Goal: Complete application form

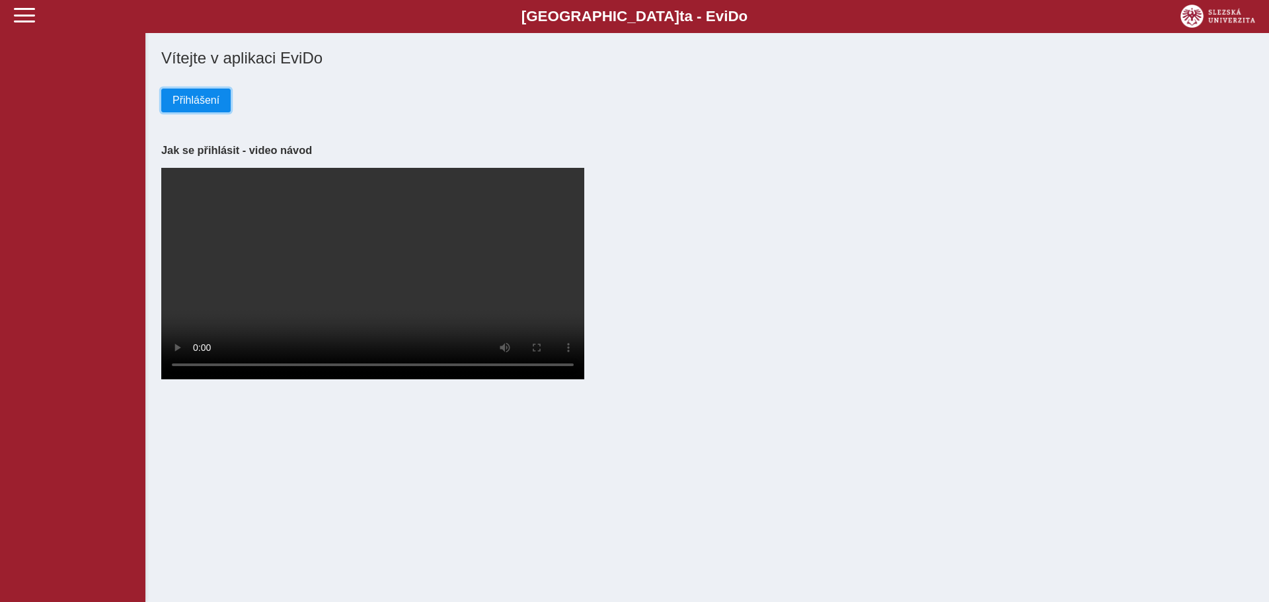
click at [194, 101] on span "Přihlášení" at bounding box center [196, 101] width 47 height 12
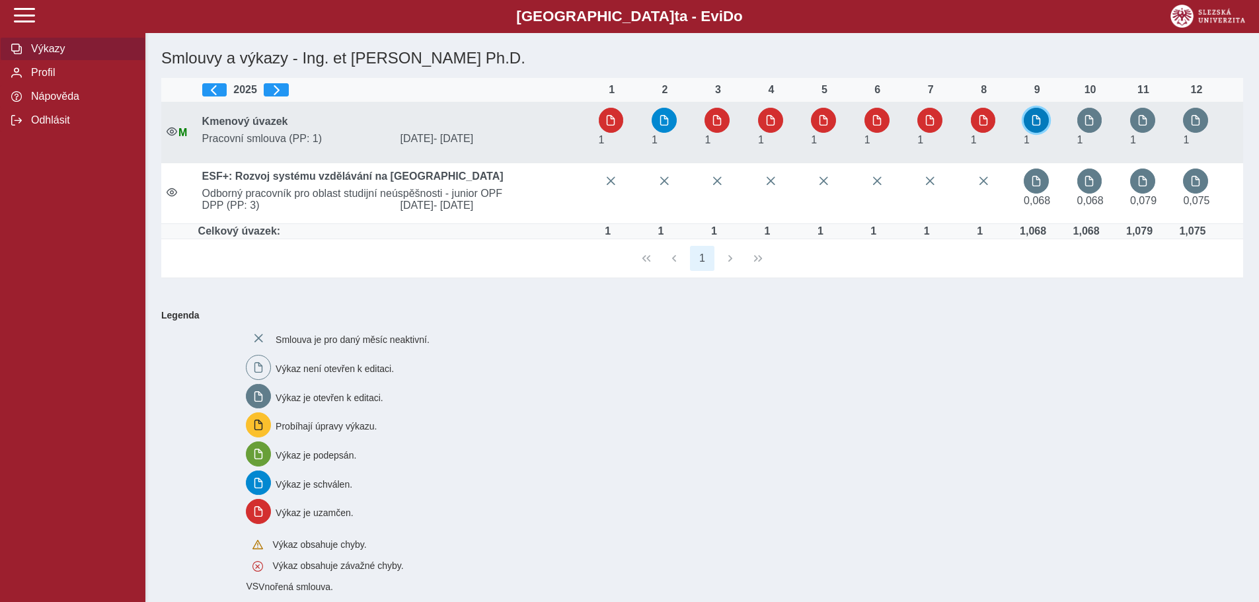
click at [1039, 120] on span "button" at bounding box center [1036, 120] width 11 height 11
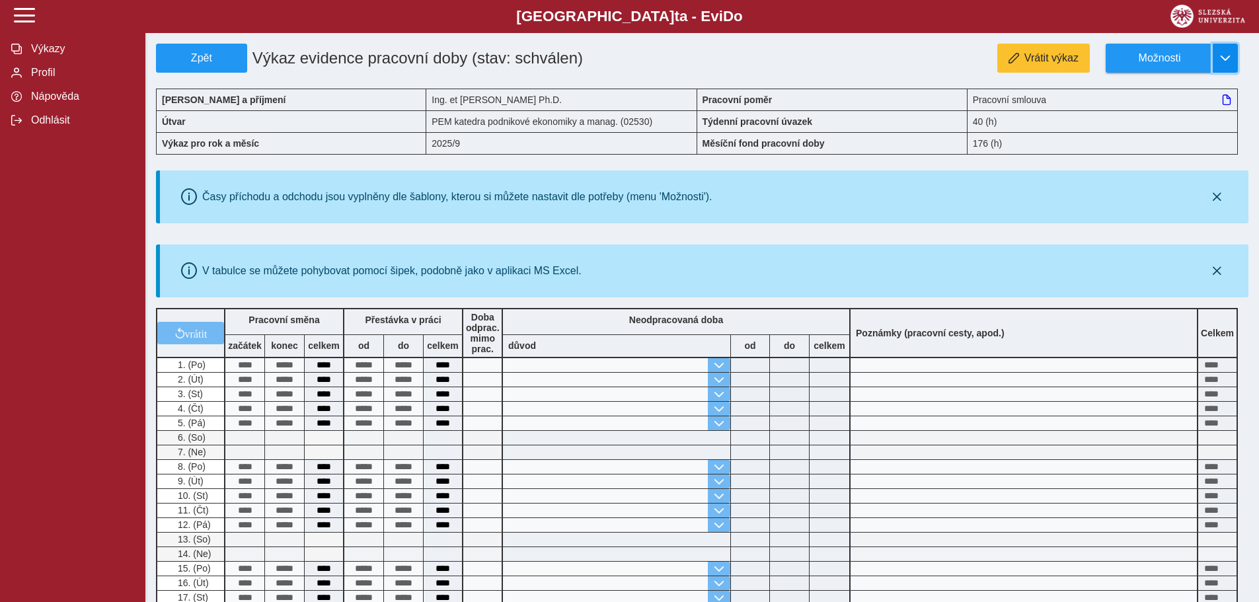
click at [1217, 63] on button "button" at bounding box center [1225, 58] width 25 height 29
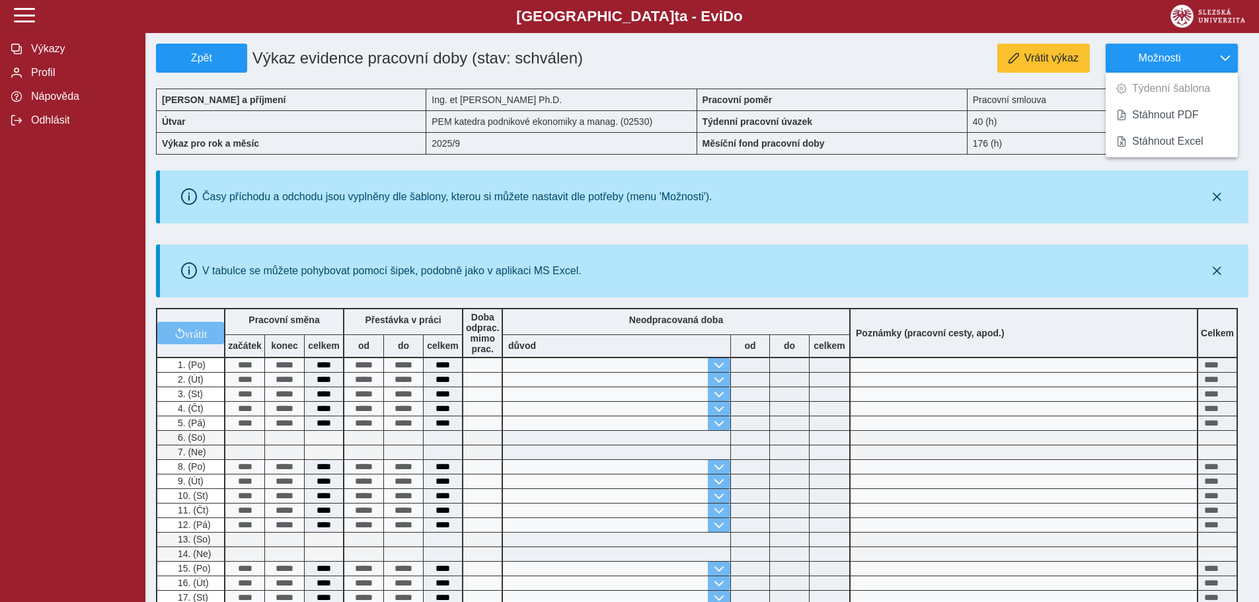
click at [826, 49] on div "Vrátit výkaz Možnosti Týdenní šablona Stáhnout PDF Stáhnout Excel" at bounding box center [929, 58] width 637 height 29
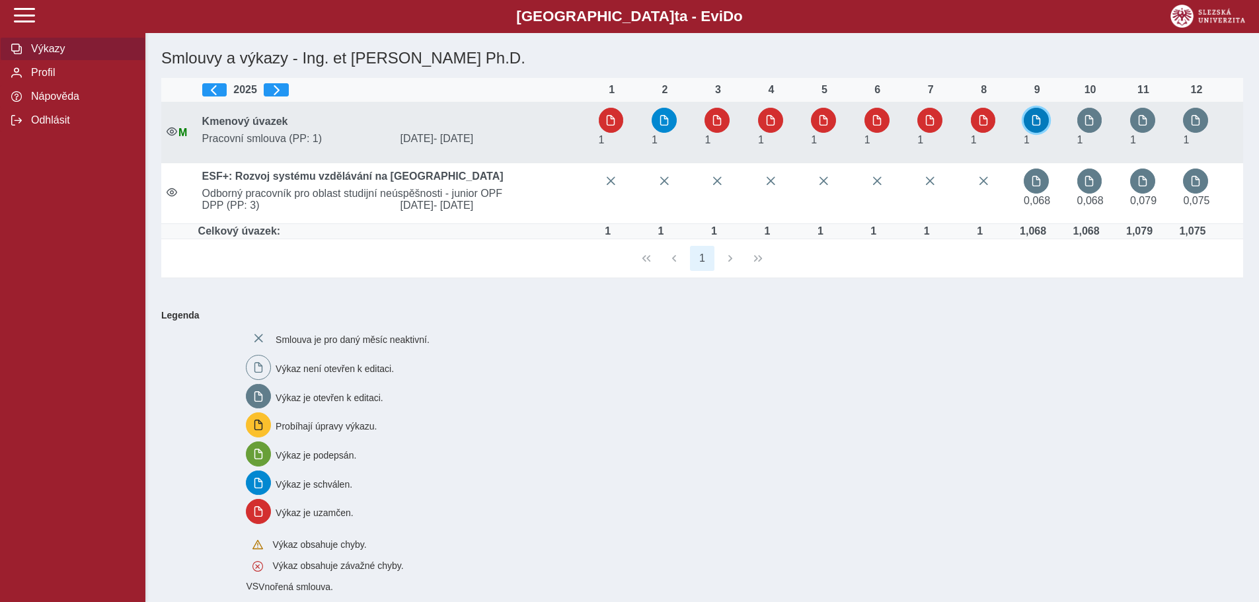
click at [1042, 118] on span "button" at bounding box center [1036, 120] width 11 height 11
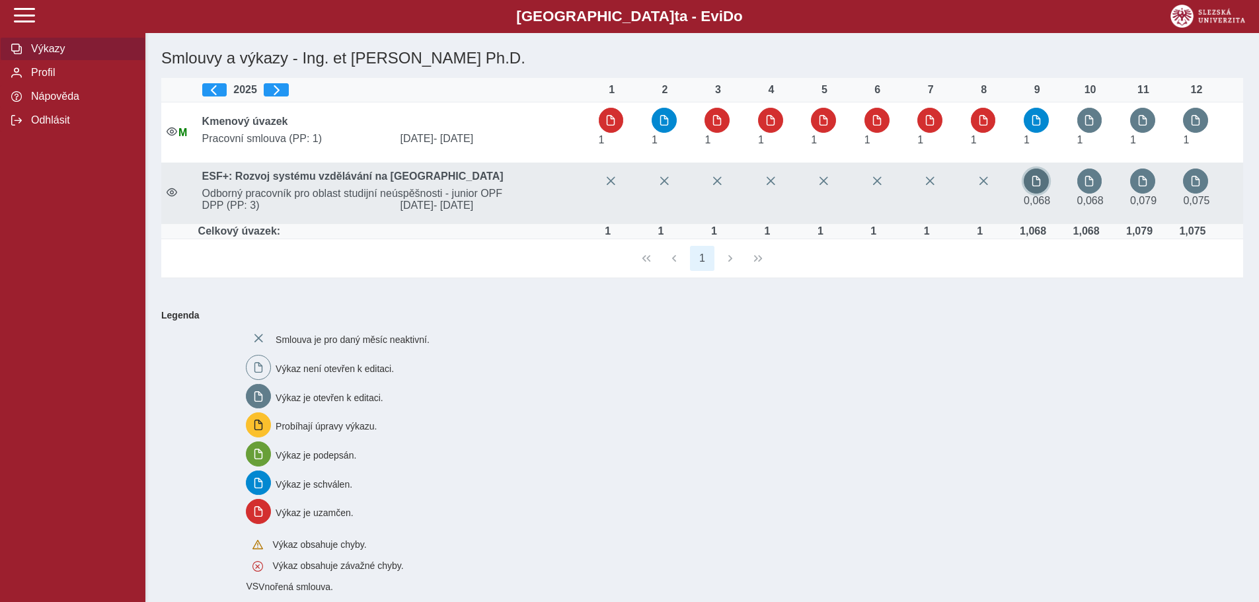
click at [1036, 187] on button "button" at bounding box center [1036, 181] width 25 height 25
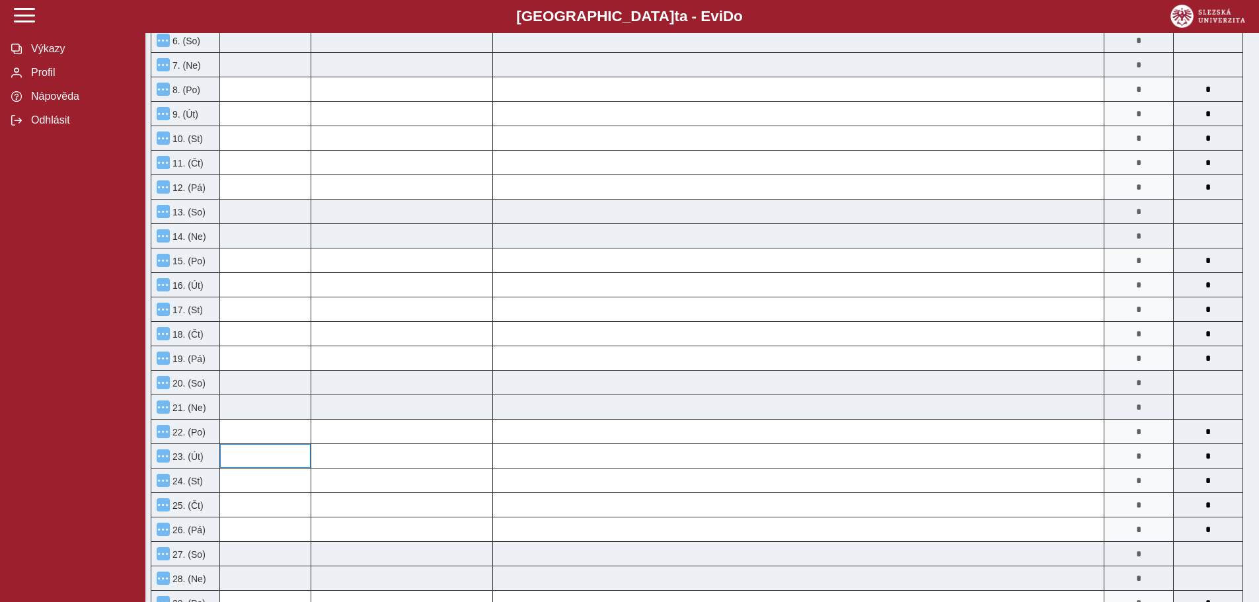
scroll to position [397, 0]
click at [267, 458] on input at bounding box center [265, 455] width 91 height 24
click at [276, 453] on input at bounding box center [265, 455] width 91 height 24
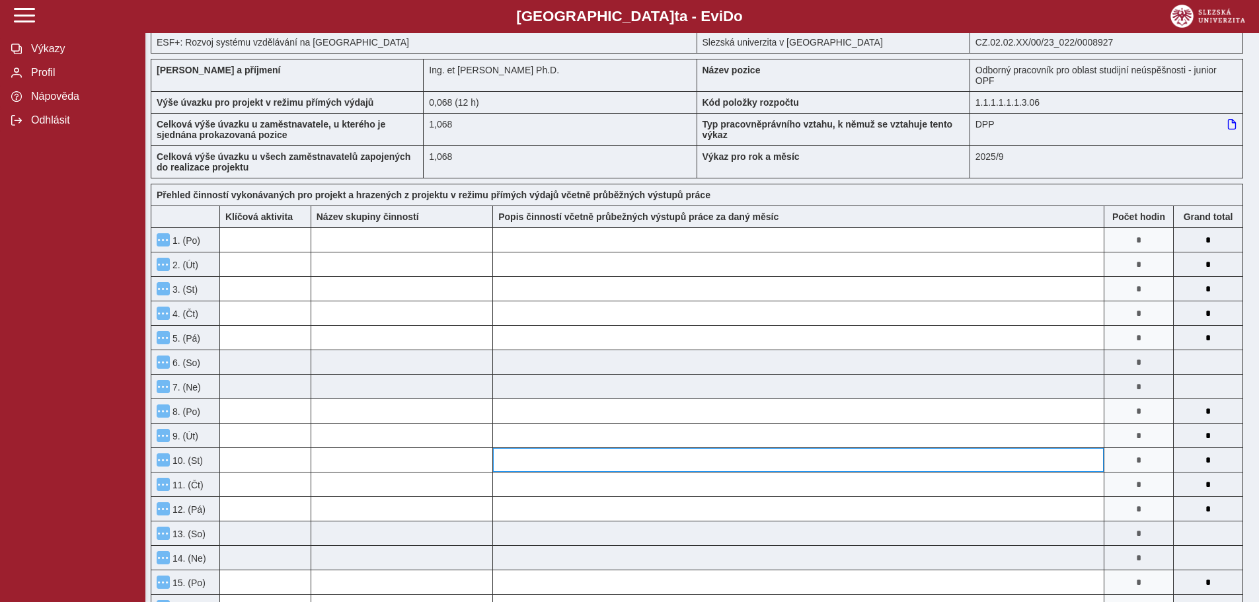
scroll to position [0, 0]
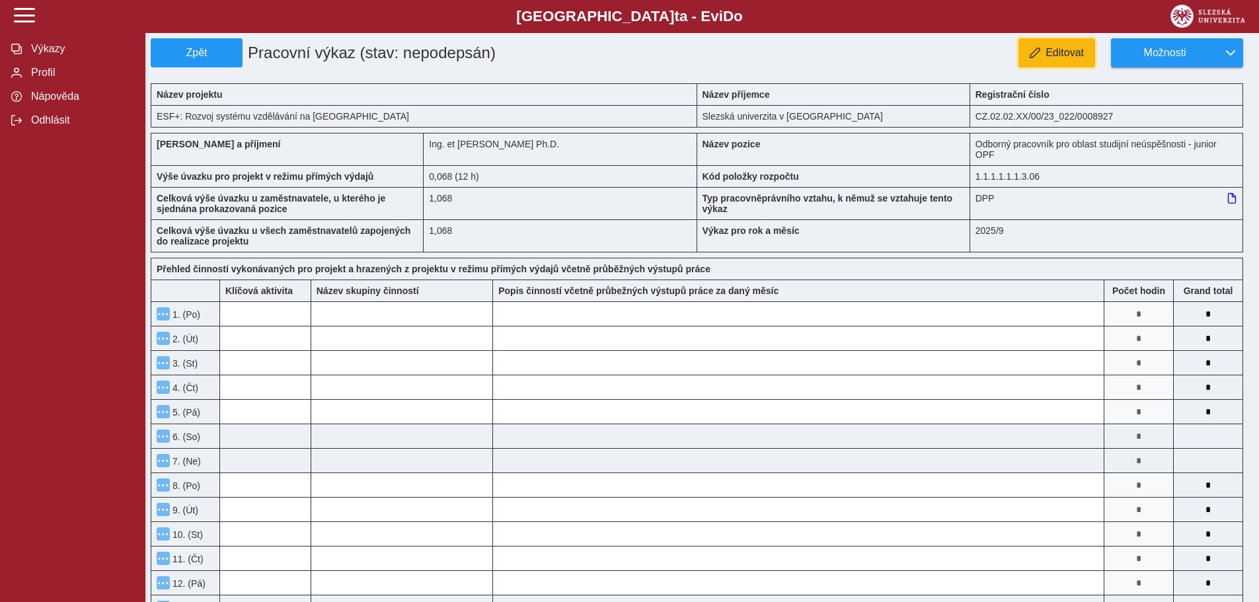
click at [1052, 60] on button "Editovat" at bounding box center [1057, 52] width 77 height 29
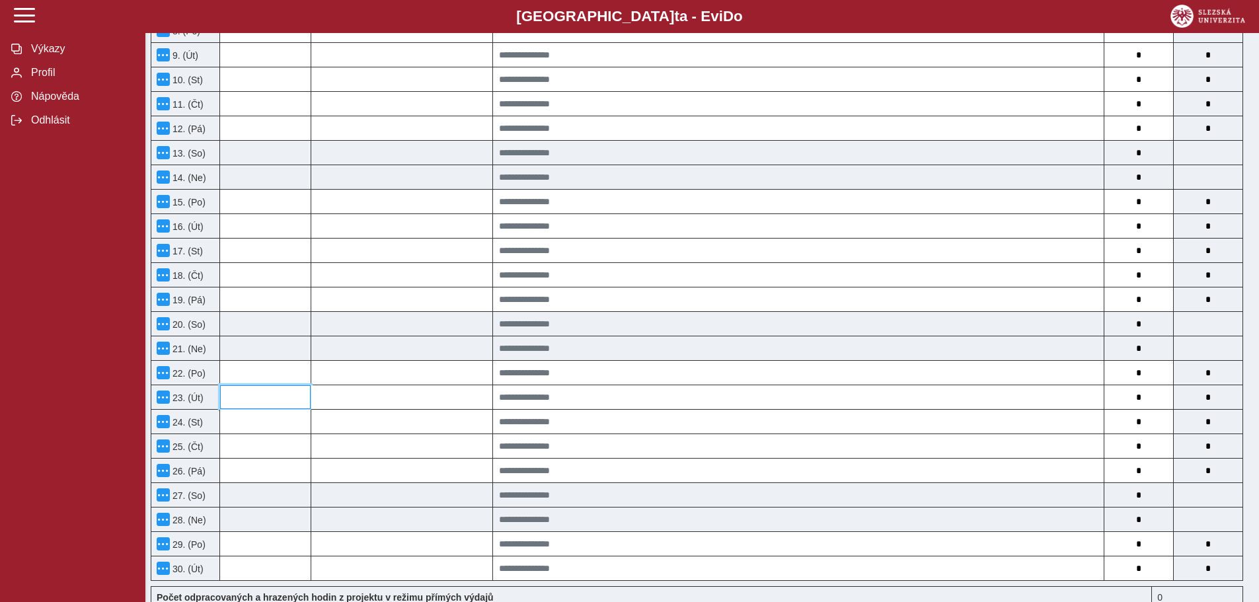
click at [261, 397] on input at bounding box center [265, 397] width 91 height 24
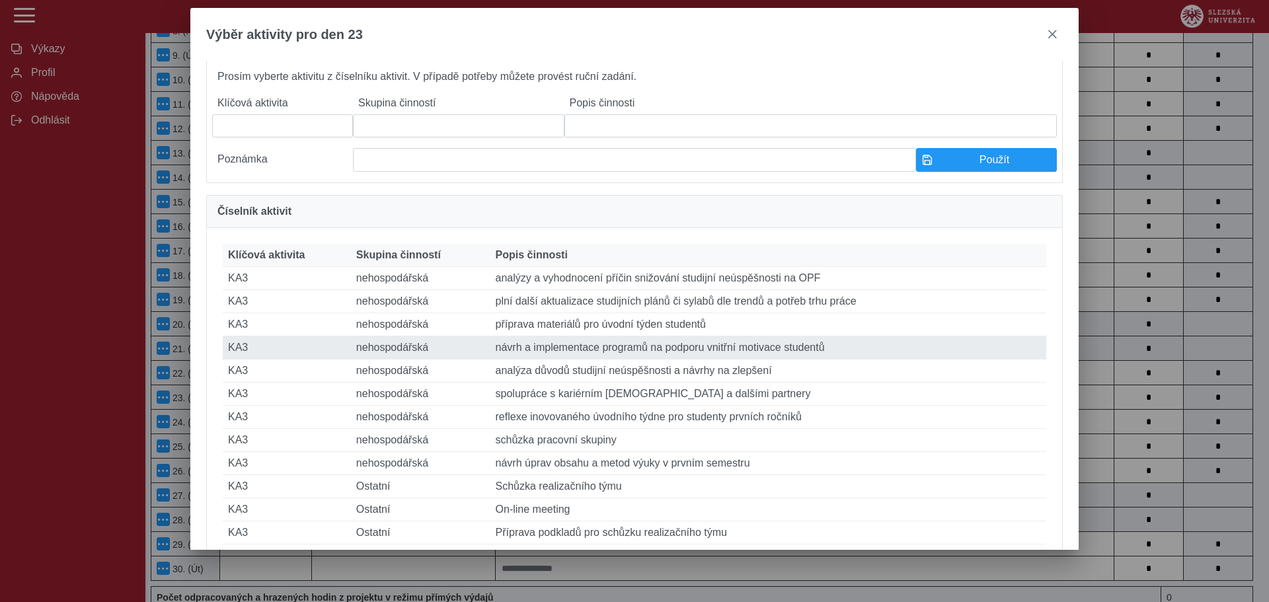
scroll to position [66, 0]
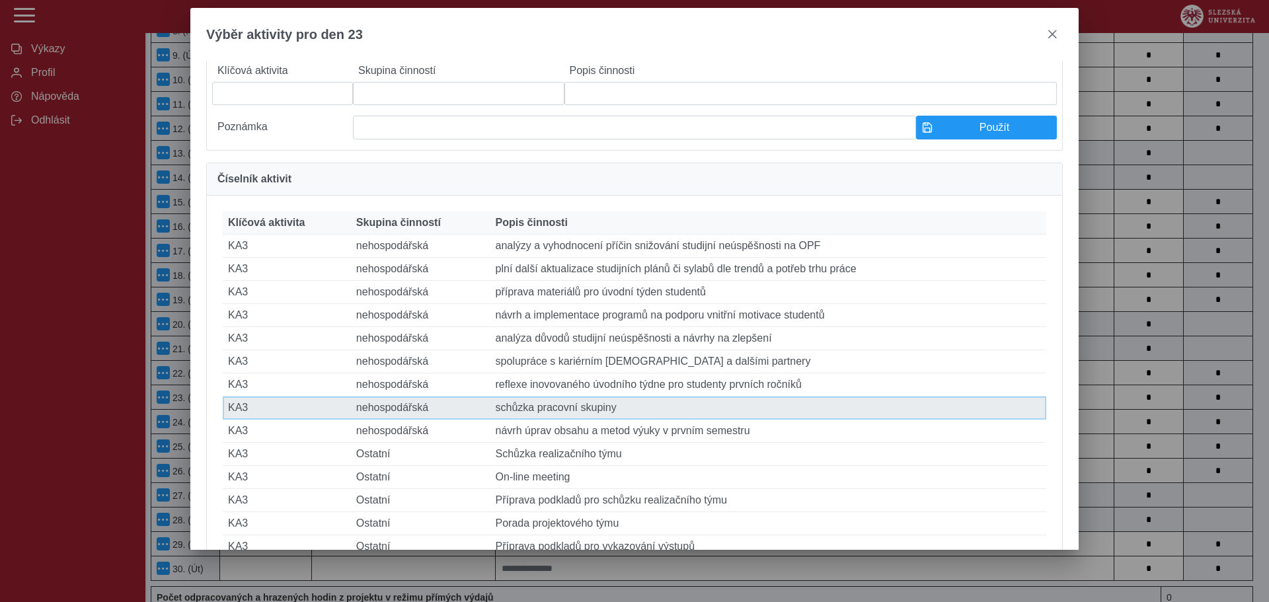
click at [518, 420] on td "Popis činnosti schůzka pracovní skupiny" at bounding box center [768, 408] width 556 height 23
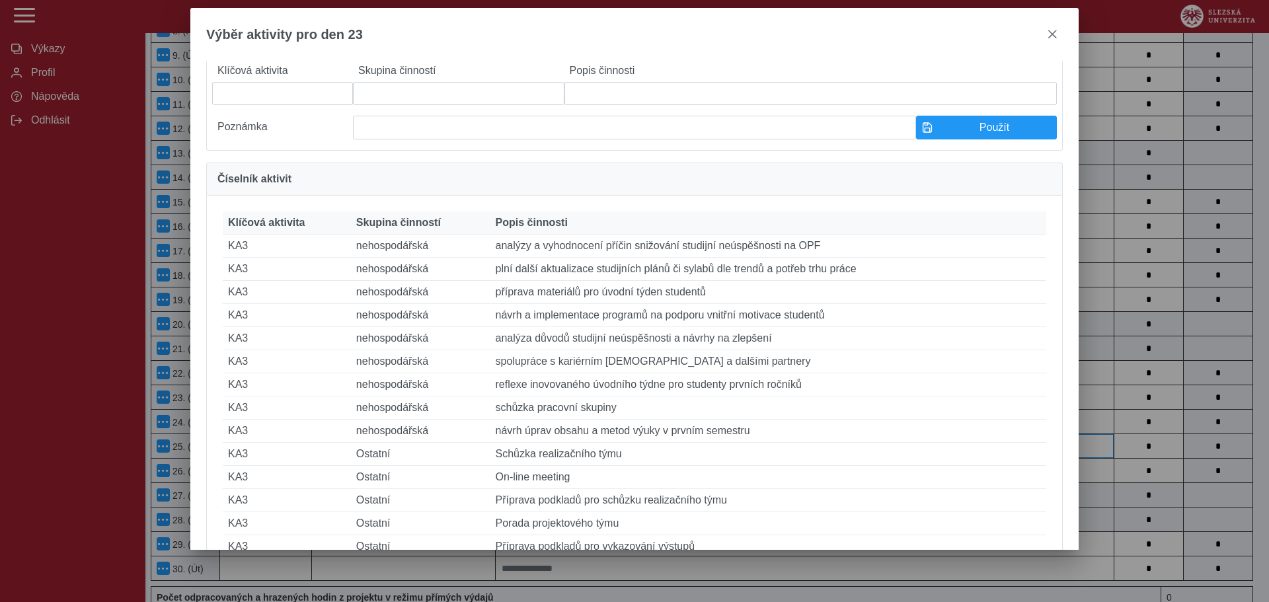
type input "***"
type input "**********"
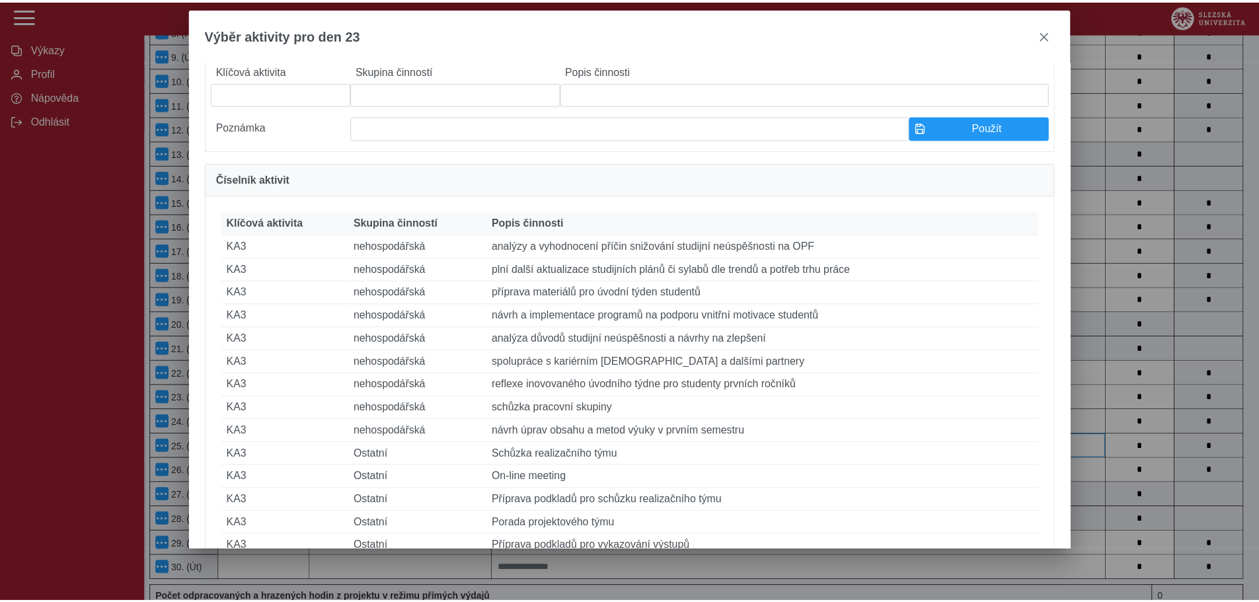
scroll to position [529, 0]
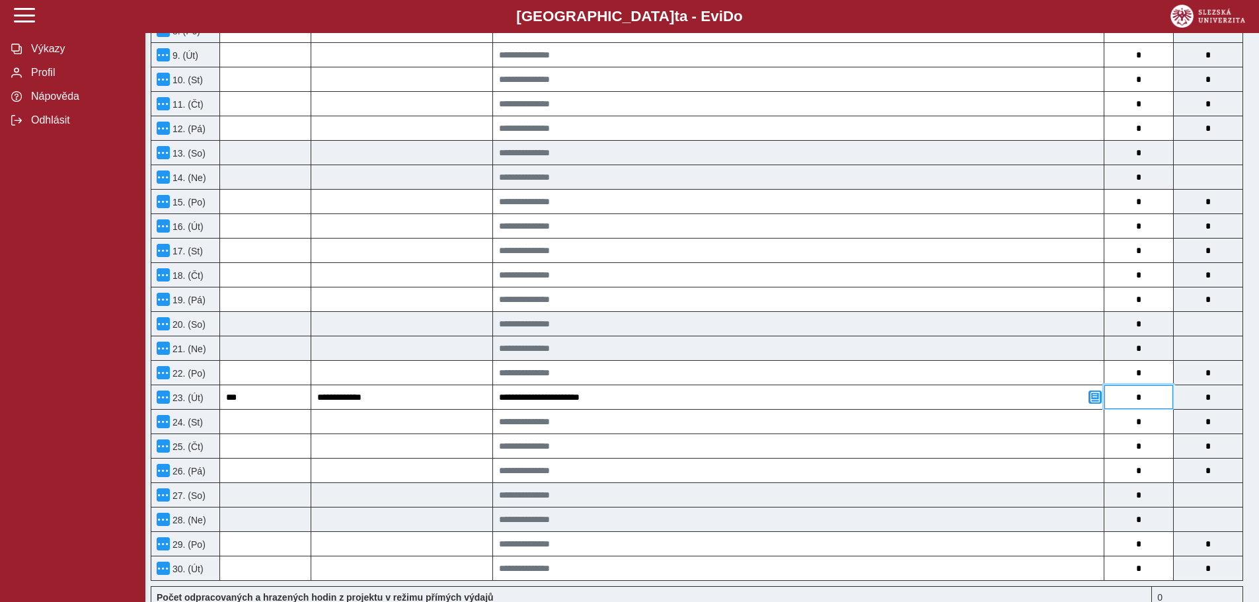
drag, startPoint x: 1128, startPoint y: 401, endPoint x: 1152, endPoint y: 401, distance: 23.8
click at [1152, 401] on input "*" at bounding box center [1138, 397] width 69 height 24
type input "*"
type input "**"
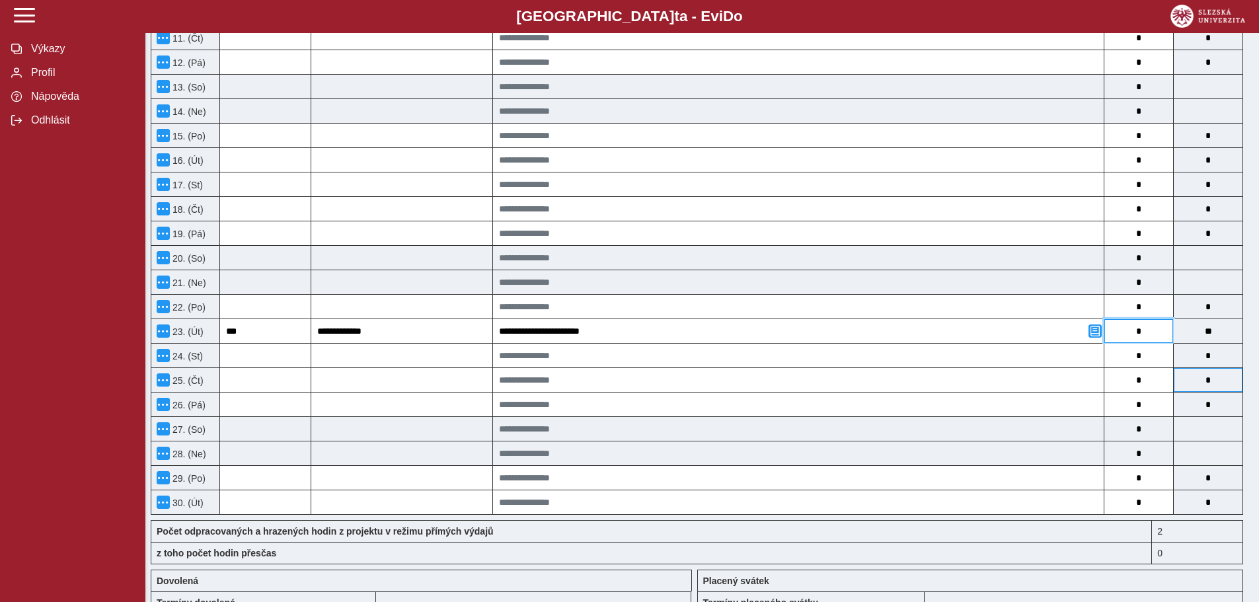
type input "*"
click at [621, 330] on input "**********" at bounding box center [798, 331] width 611 height 24
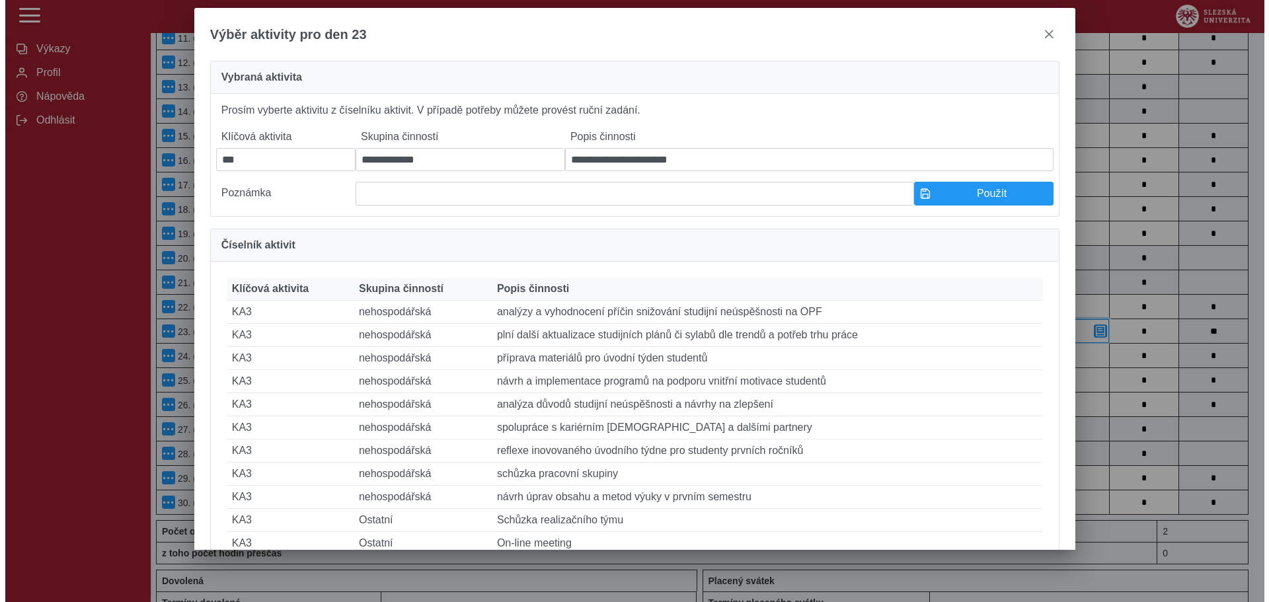
scroll to position [584, 0]
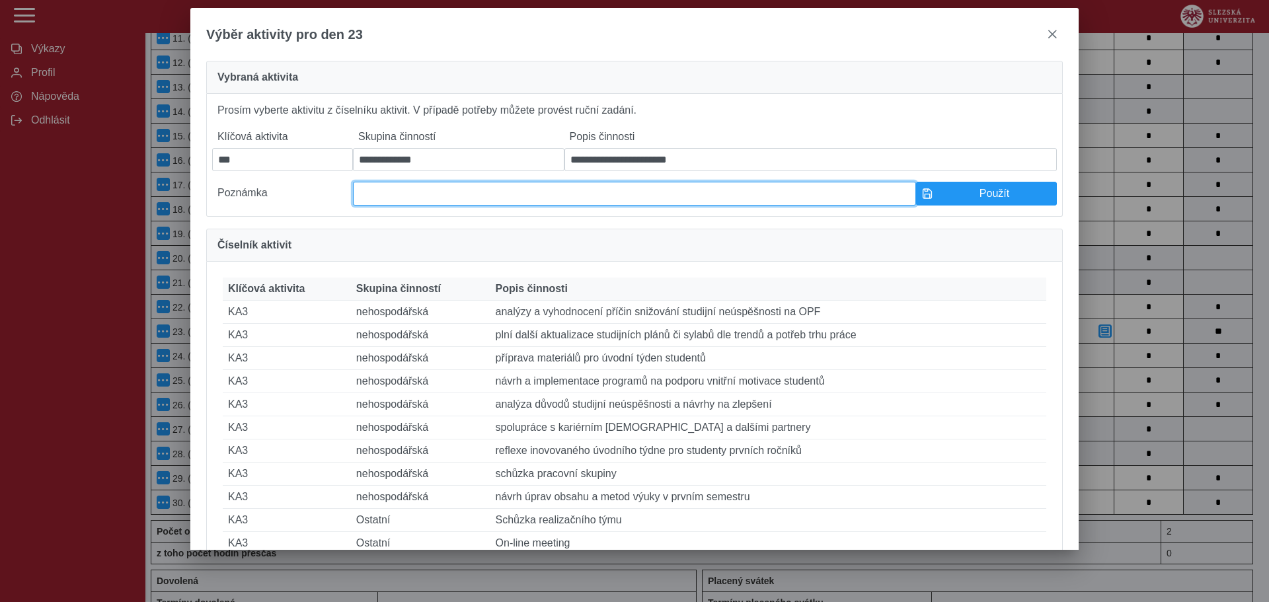
click at [470, 202] on input at bounding box center [634, 194] width 563 height 24
paste input "**********"
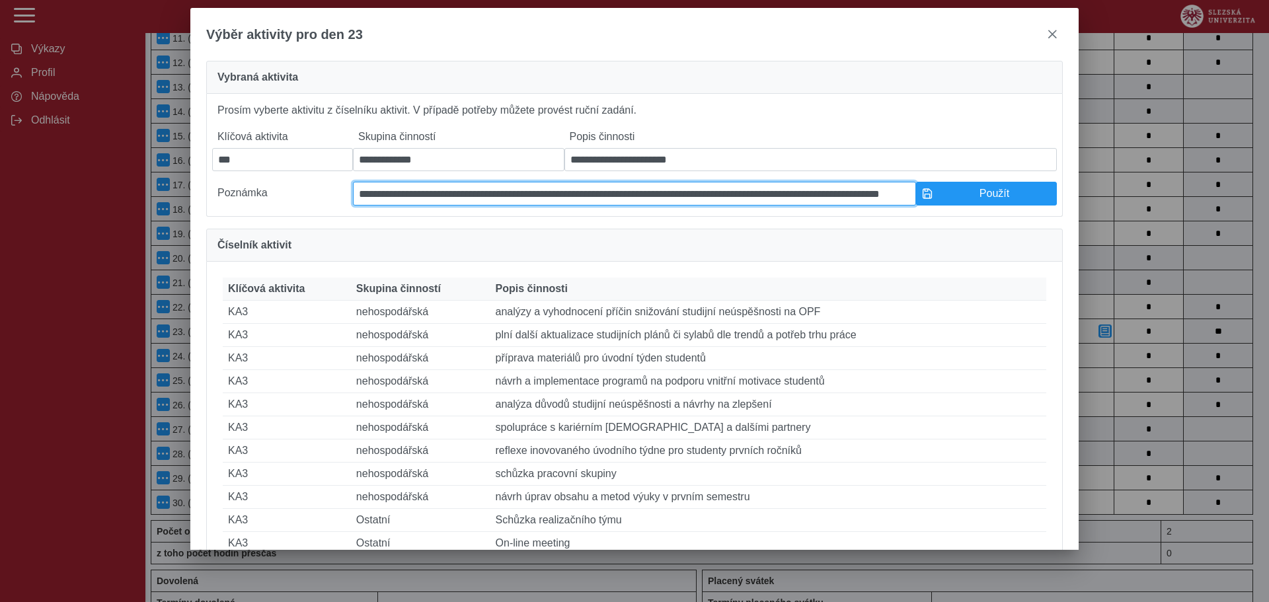
scroll to position [0, 103]
type input "**********"
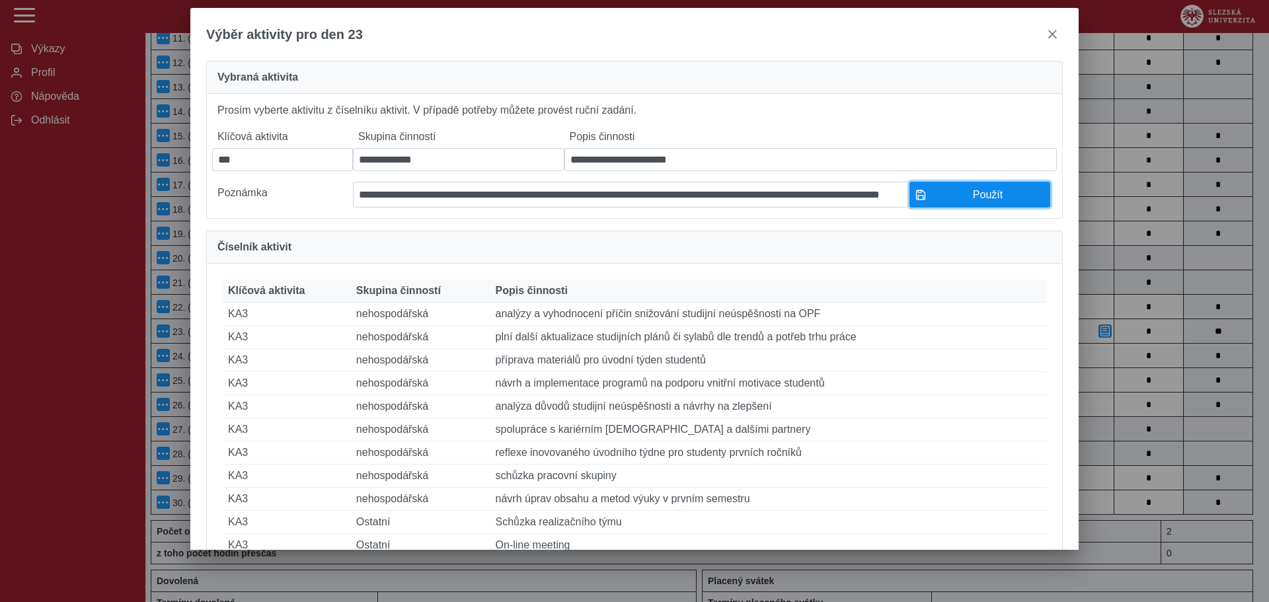
scroll to position [0, 0]
click at [976, 201] on span "Použít" at bounding box center [987, 195] width 113 height 12
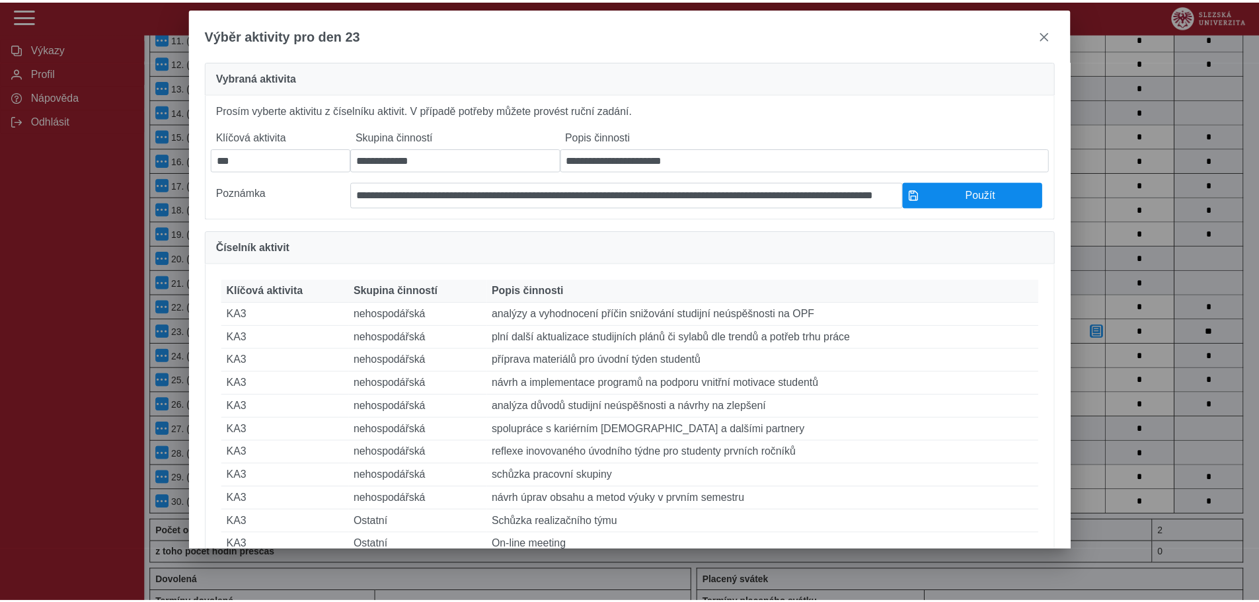
scroll to position [595, 0]
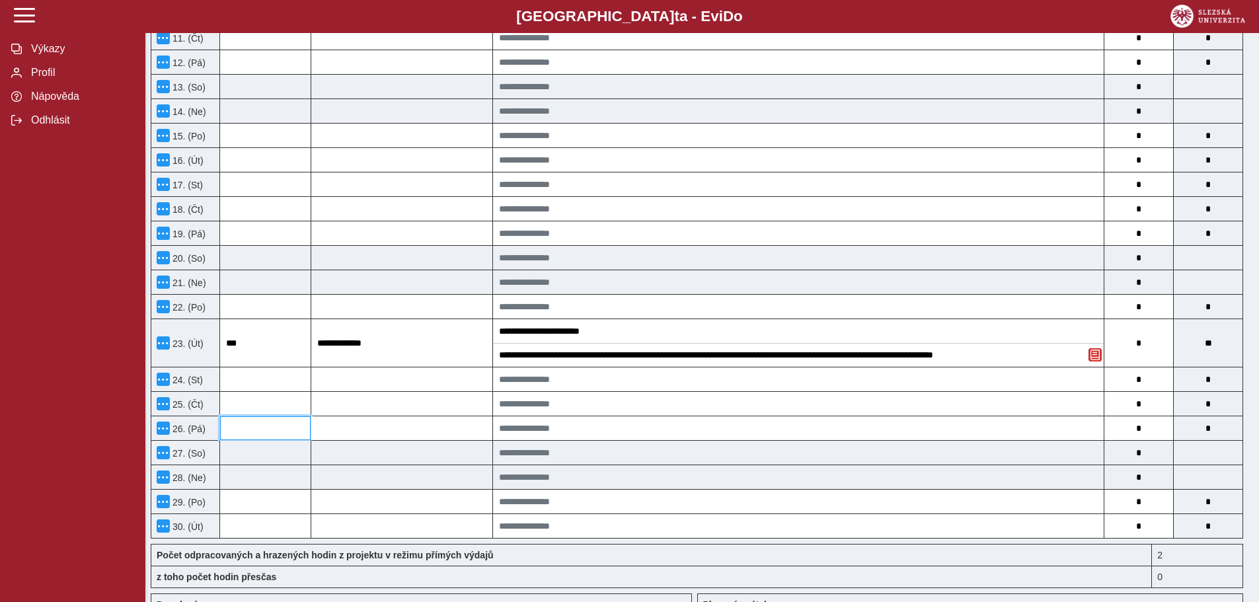
click at [252, 426] on input at bounding box center [265, 428] width 91 height 24
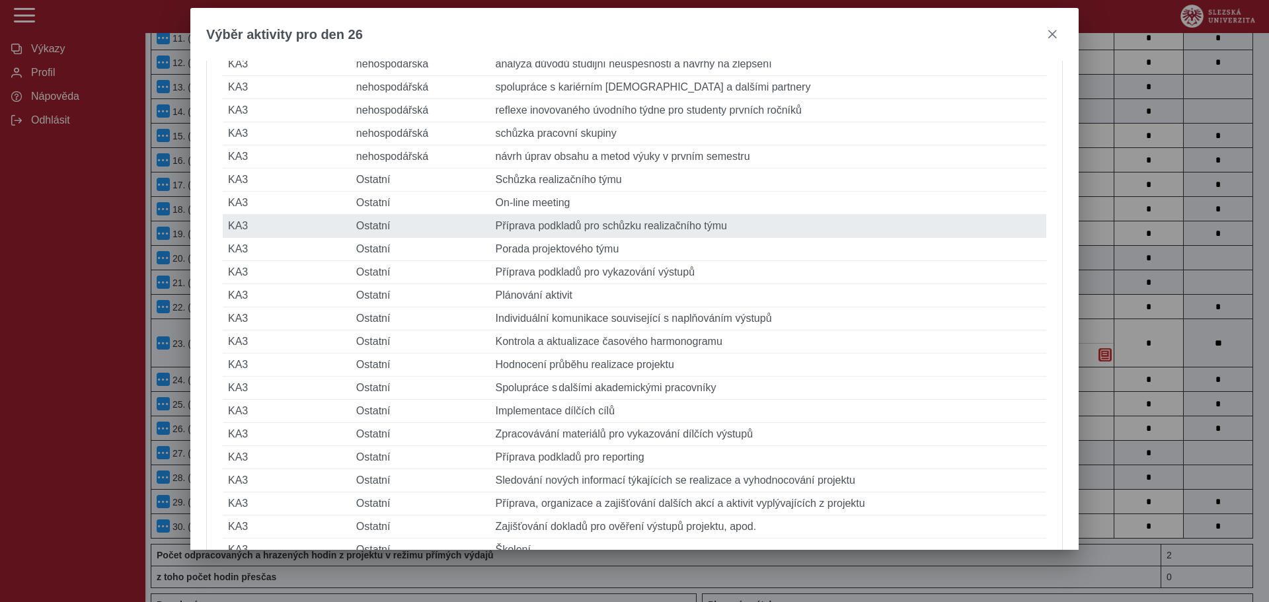
scroll to position [321, 0]
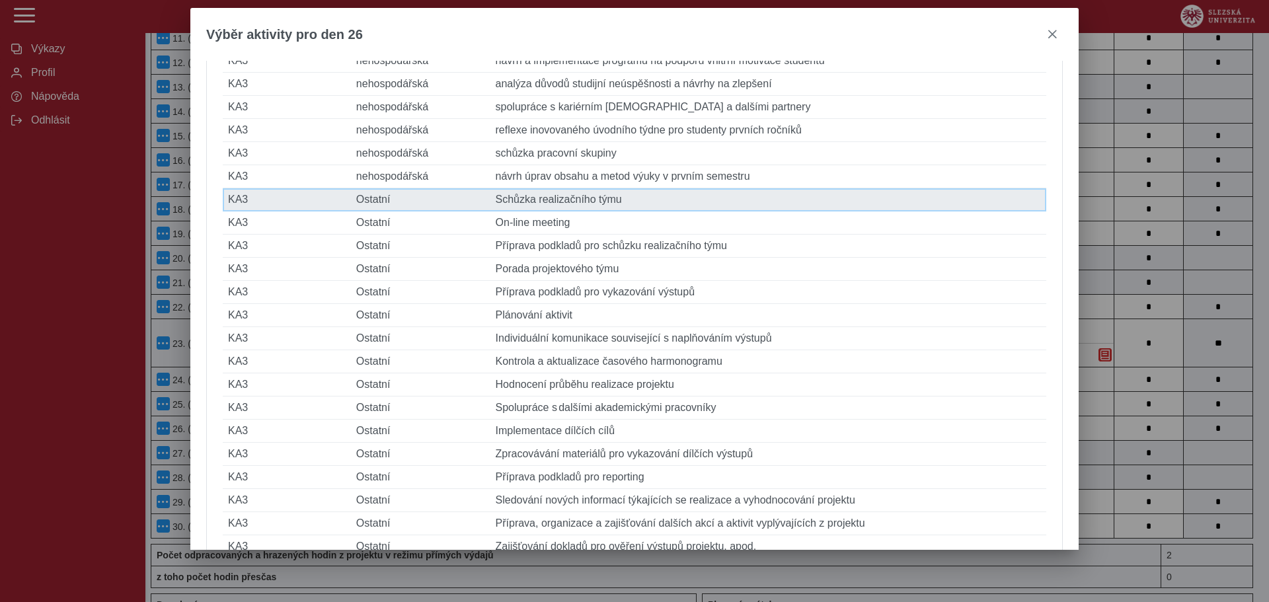
click at [510, 212] on td "Popis činnosti Schůzka realizačního týmu" at bounding box center [768, 199] width 556 height 23
type input "***"
type input "*******"
type input "**********"
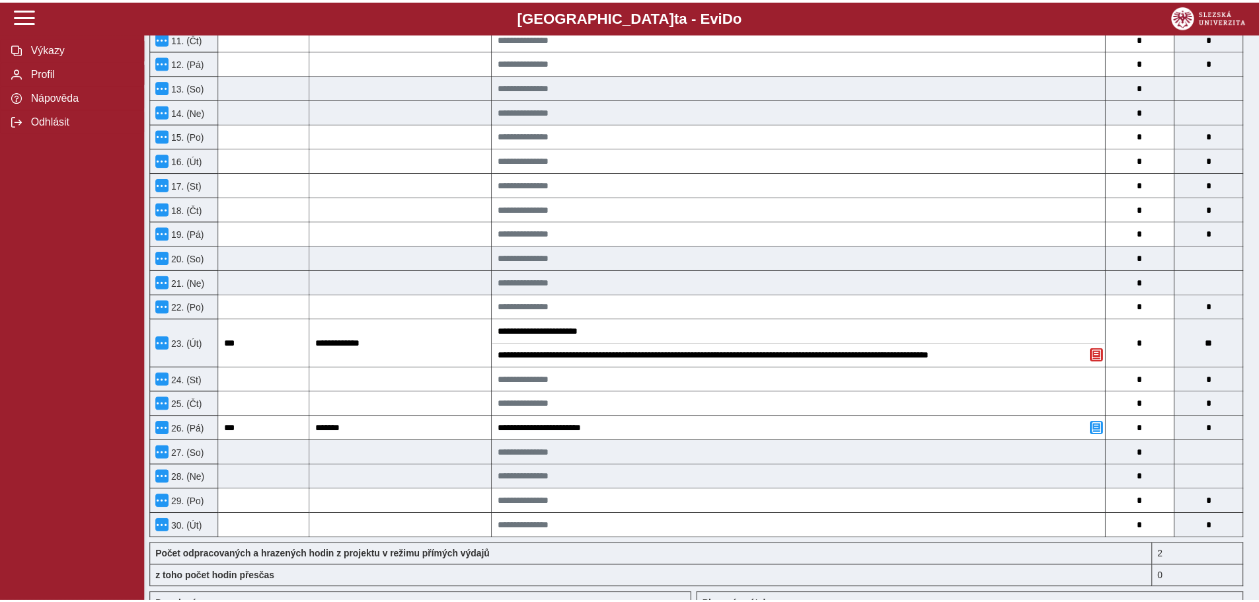
scroll to position [595, 0]
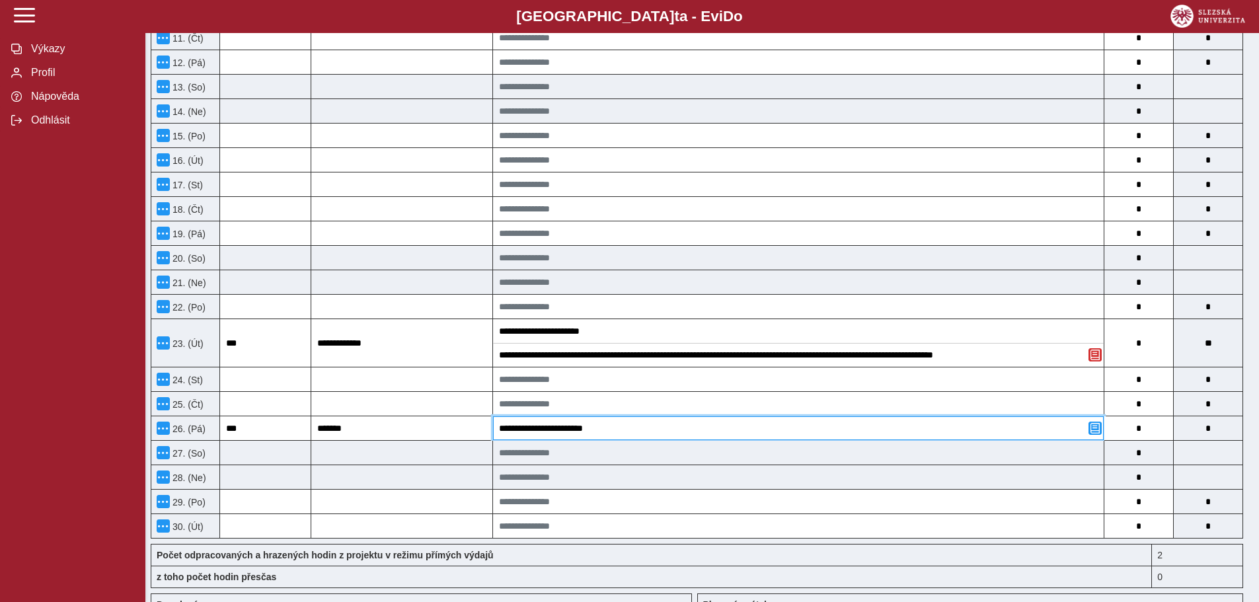
click at [572, 431] on input "**********" at bounding box center [798, 428] width 611 height 24
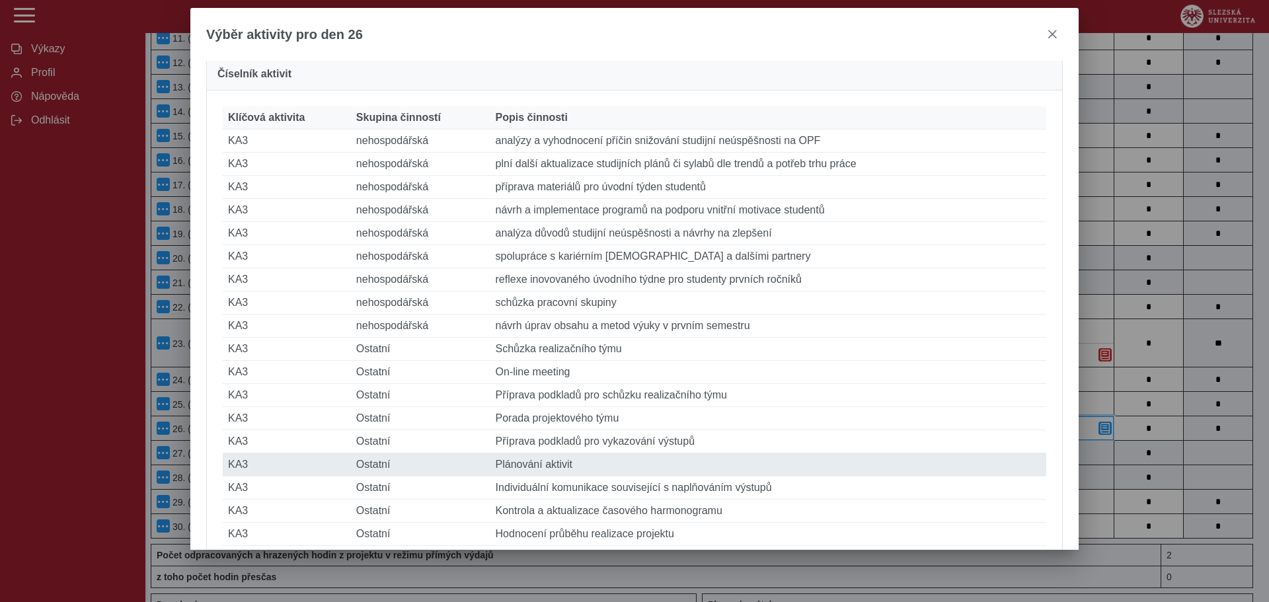
scroll to position [198, 0]
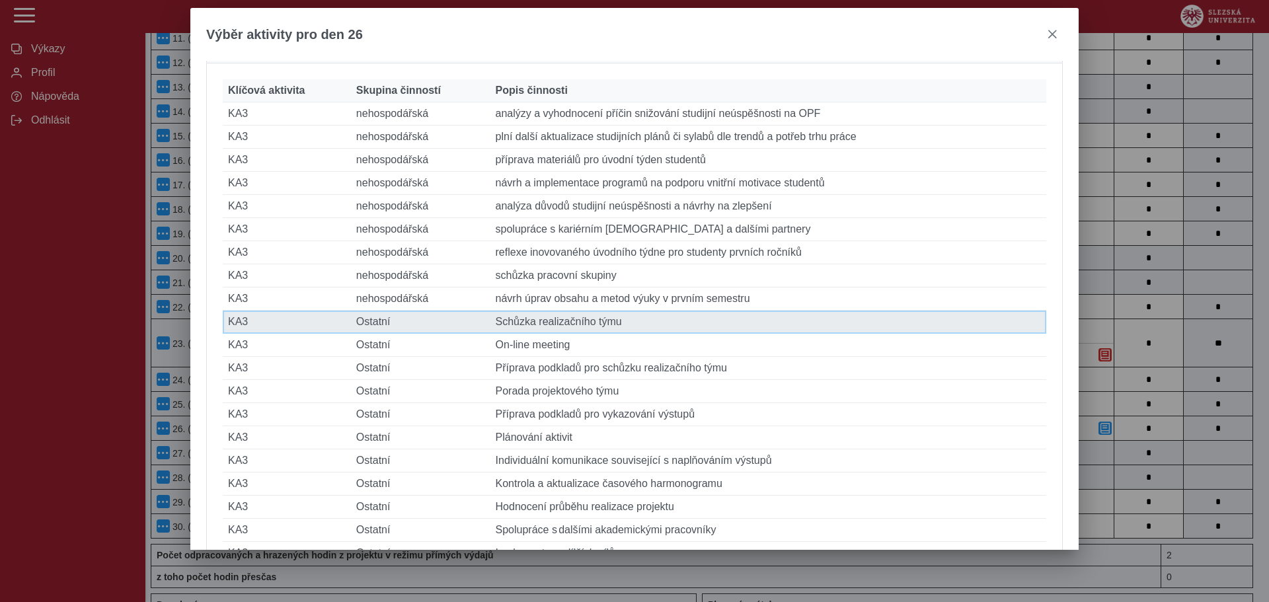
click at [557, 334] on td "Popis činnosti Schůzka realizačního týmu" at bounding box center [768, 322] width 556 height 23
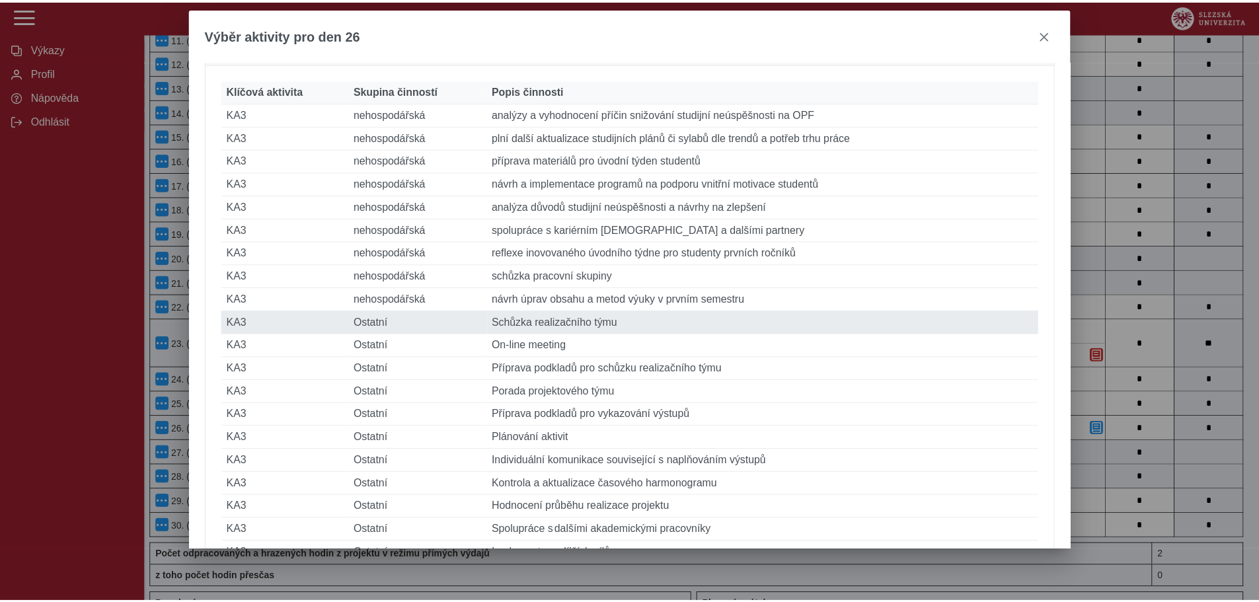
scroll to position [595, 0]
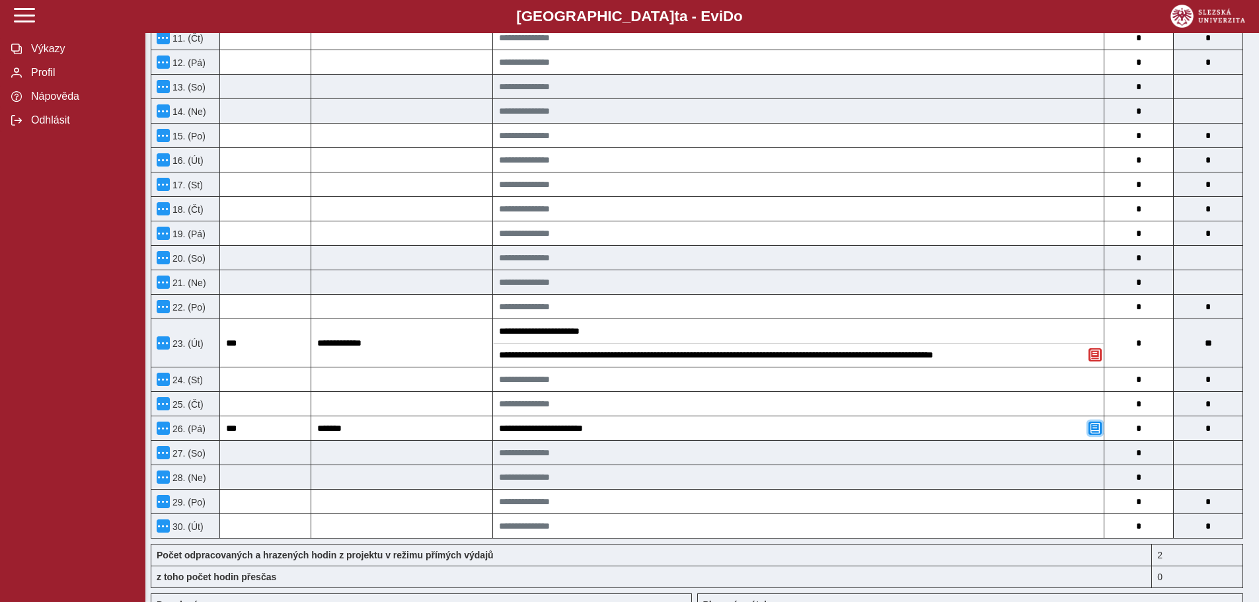
click at [1093, 426] on span "button" at bounding box center [1095, 428] width 11 height 11
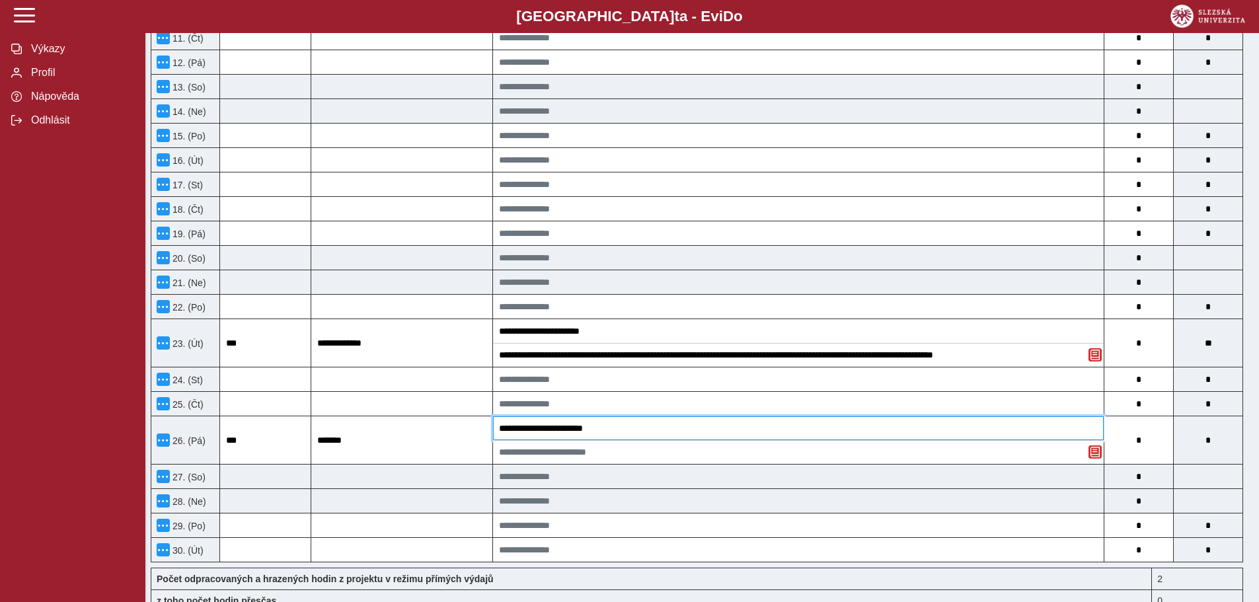
click at [783, 426] on input "**********" at bounding box center [798, 428] width 611 height 24
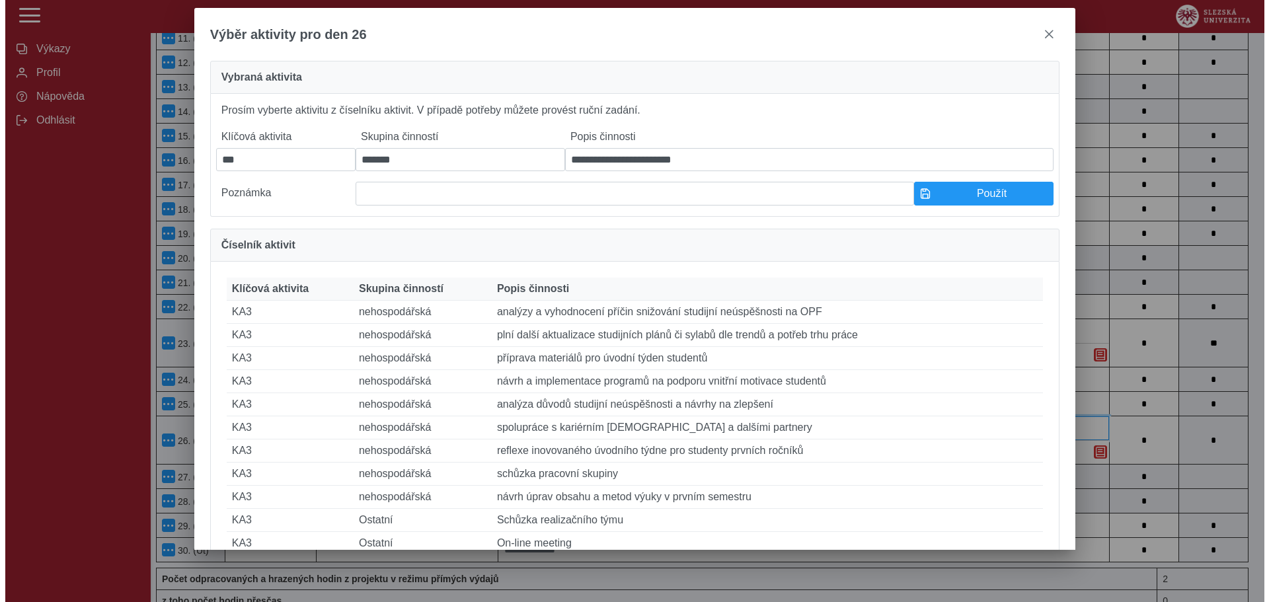
scroll to position [584, 0]
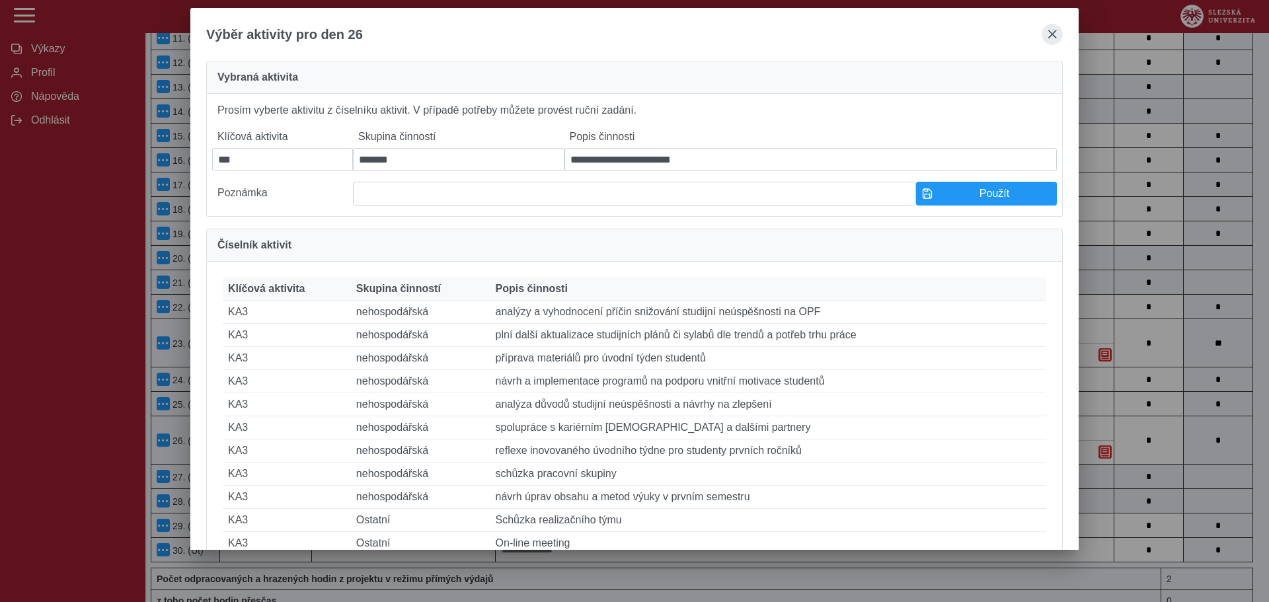
click at [1046, 32] on div "Výběr aktivity pro den 26" at bounding box center [634, 34] width 888 height 53
click at [1059, 39] on button "close" at bounding box center [1052, 34] width 21 height 21
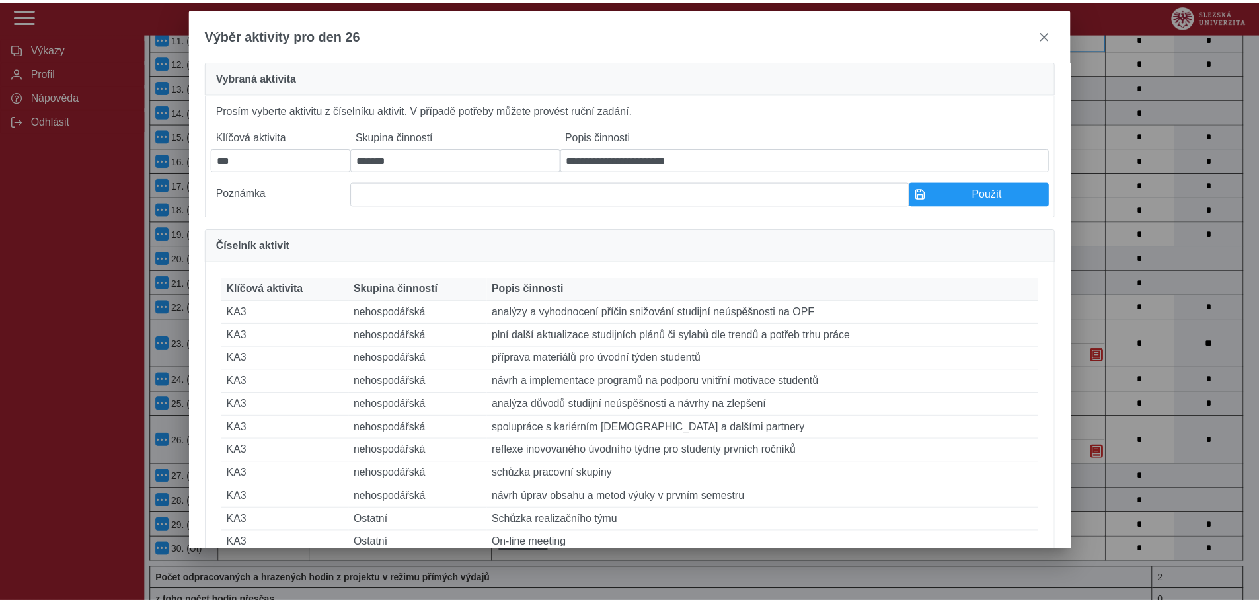
scroll to position [595, 0]
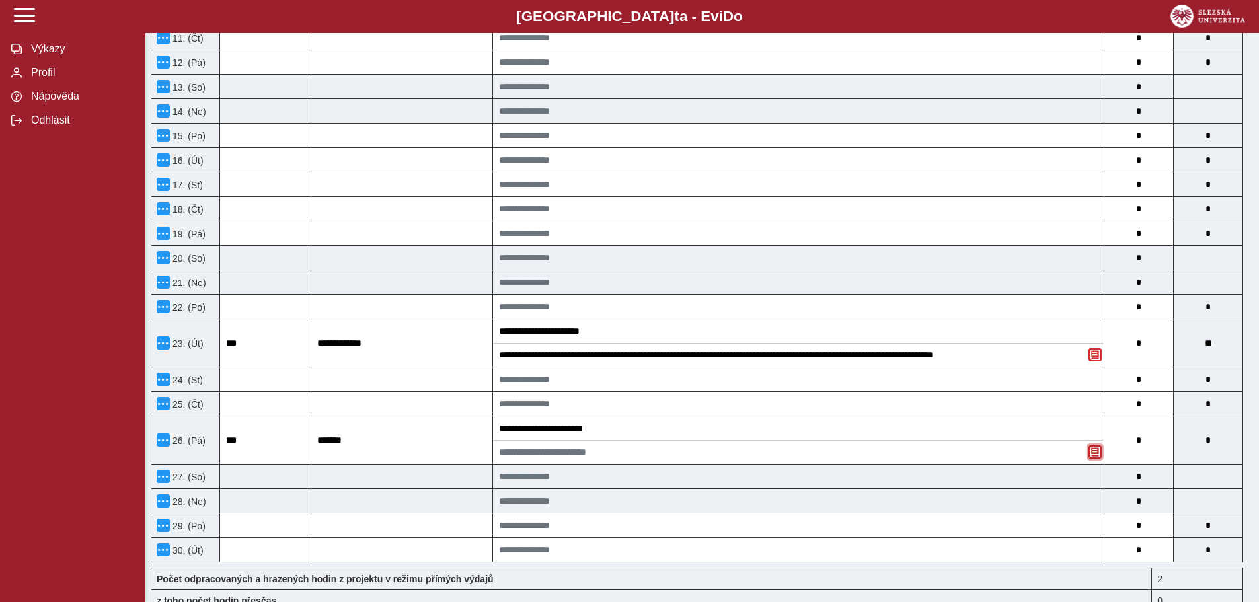
click at [1097, 454] on span "button" at bounding box center [1095, 452] width 11 height 11
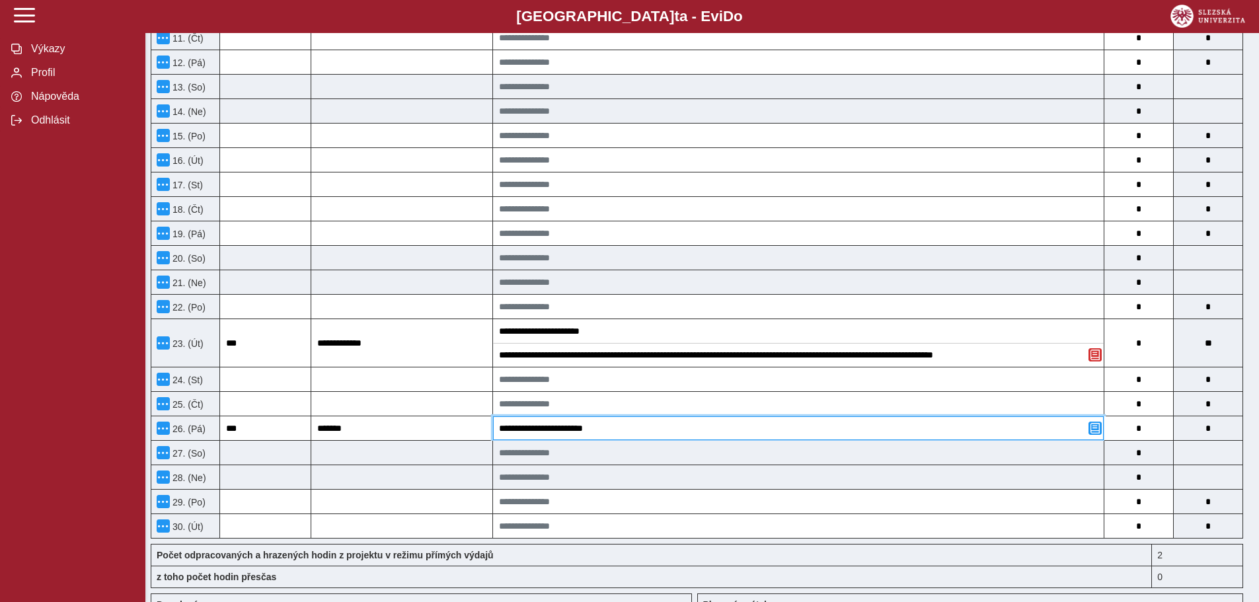
click at [996, 438] on input "**********" at bounding box center [798, 428] width 611 height 24
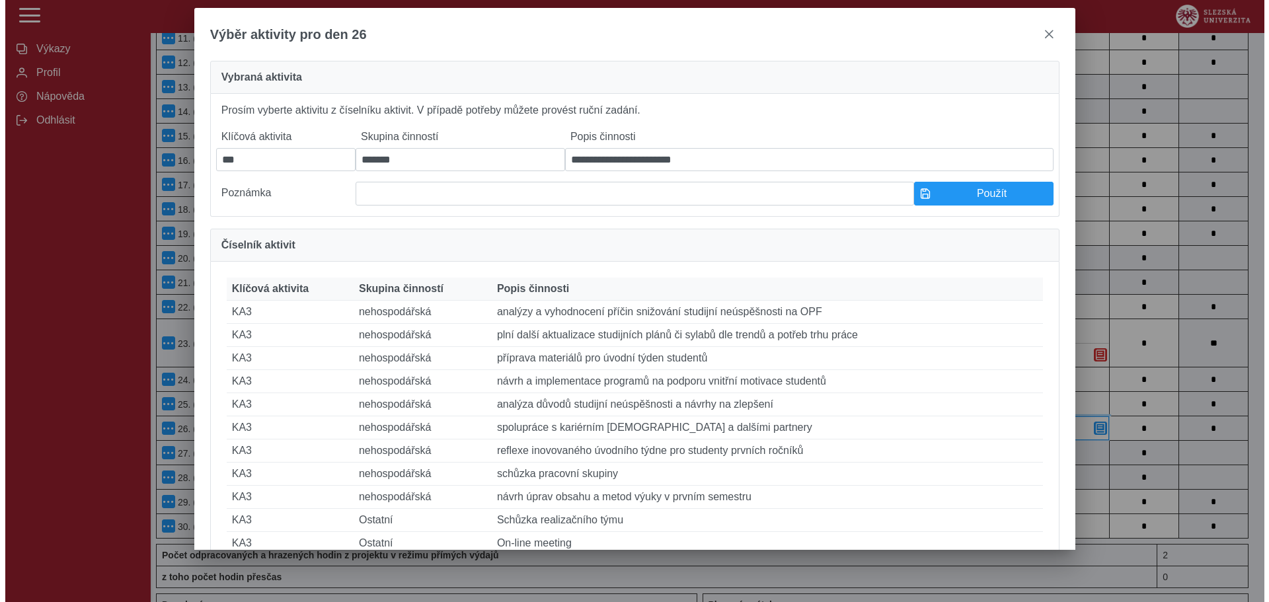
scroll to position [584, 0]
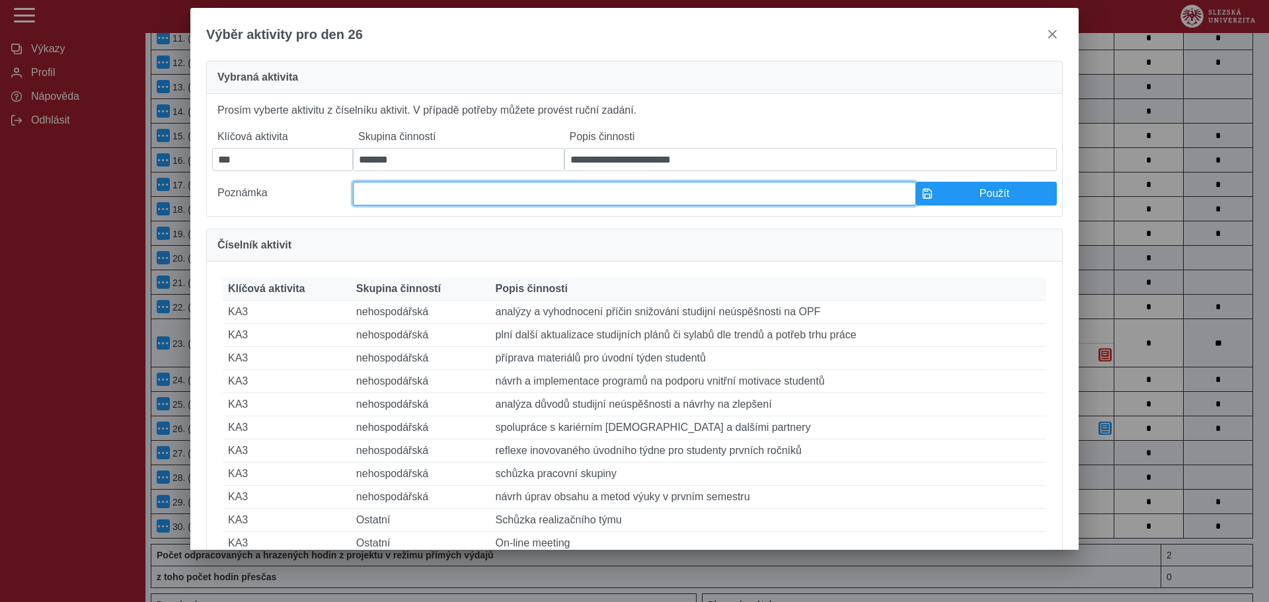
click at [369, 204] on input at bounding box center [634, 194] width 563 height 24
paste input "**********"
type input "**********"
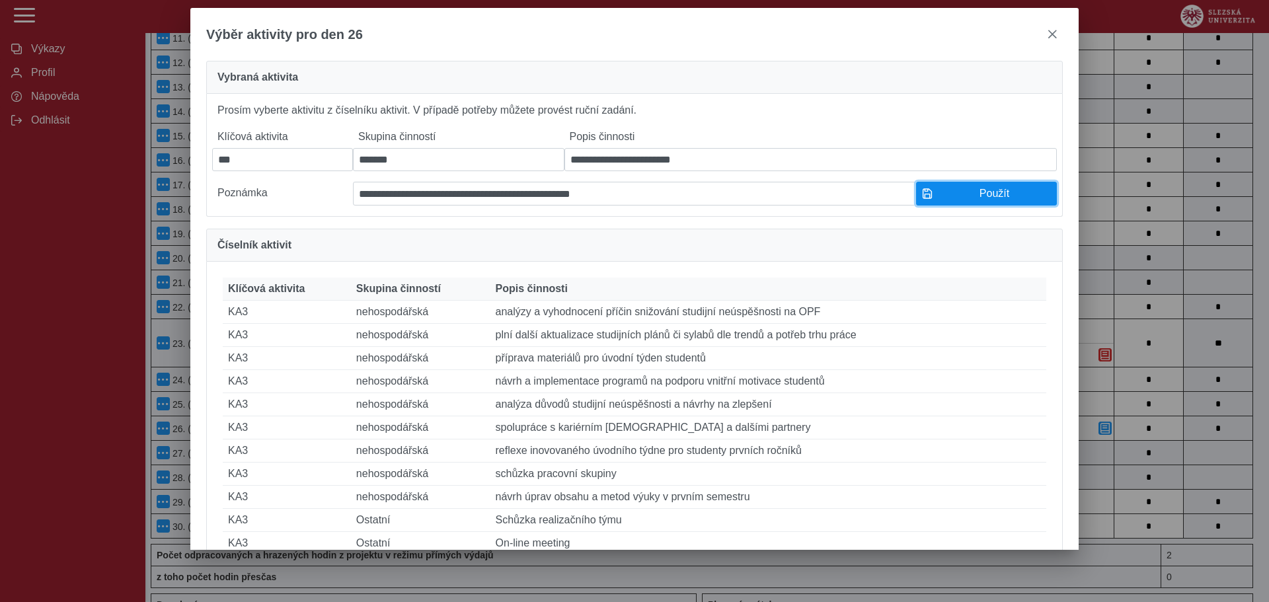
click at [964, 200] on span "Použít" at bounding box center [994, 194] width 113 height 12
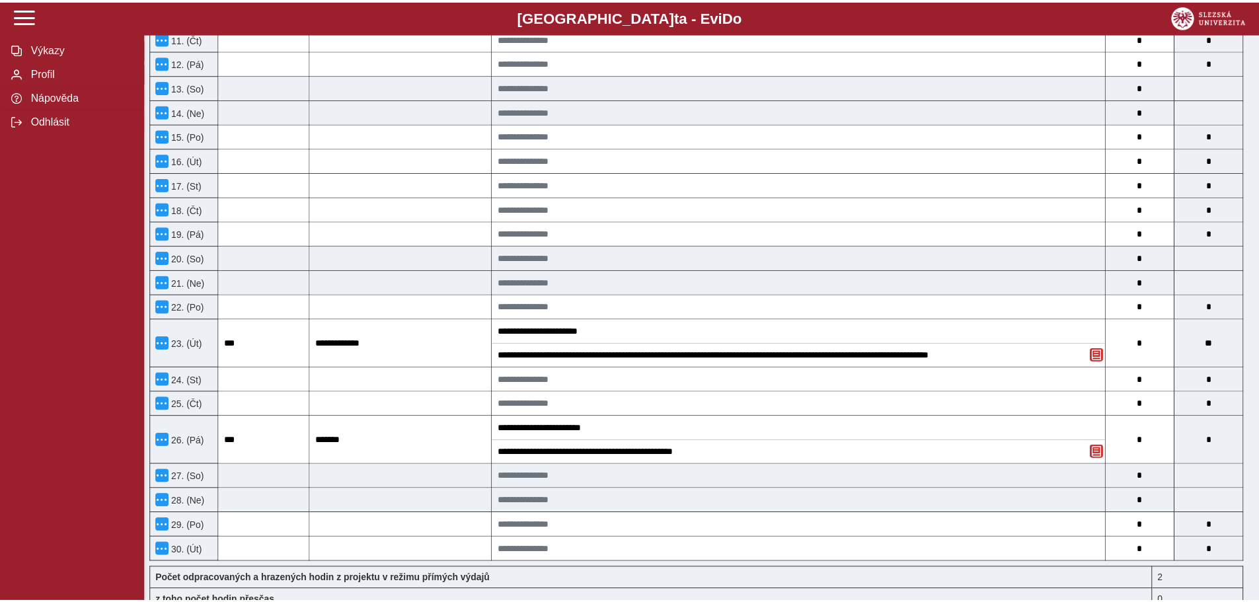
scroll to position [595, 0]
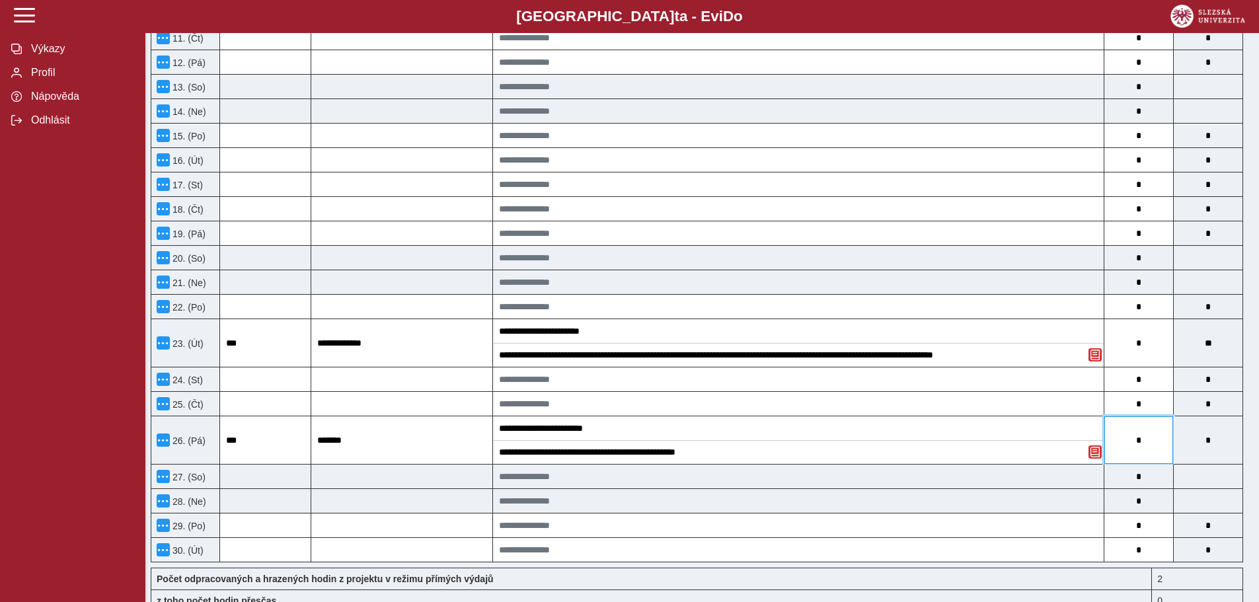
drag, startPoint x: 1130, startPoint y: 435, endPoint x: 1145, endPoint y: 432, distance: 14.8
click at [1145, 432] on input "*" at bounding box center [1138, 440] width 69 height 48
type input "*"
type input "**"
type input "*"
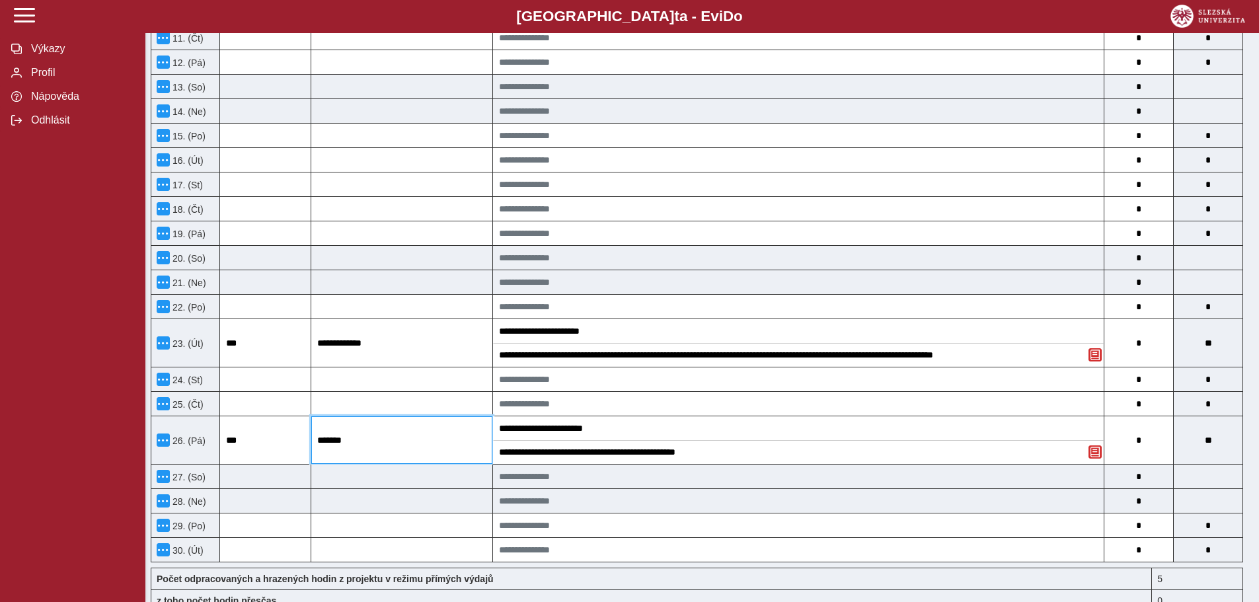
click at [384, 440] on input "*******" at bounding box center [402, 440] width 182 height 48
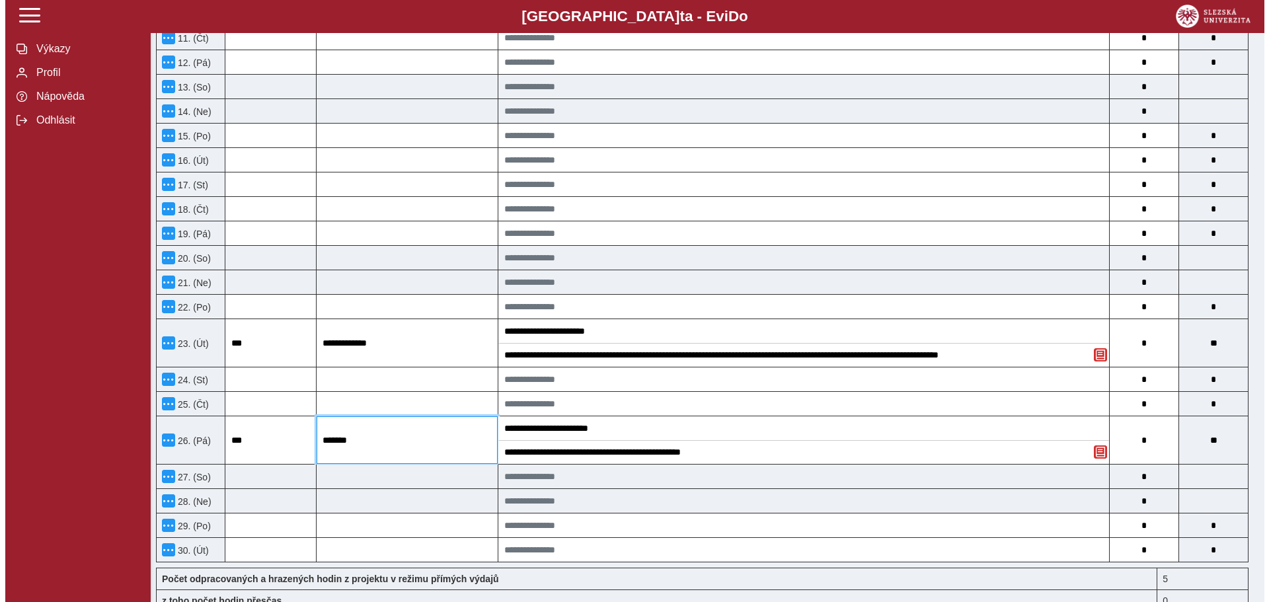
scroll to position [584, 0]
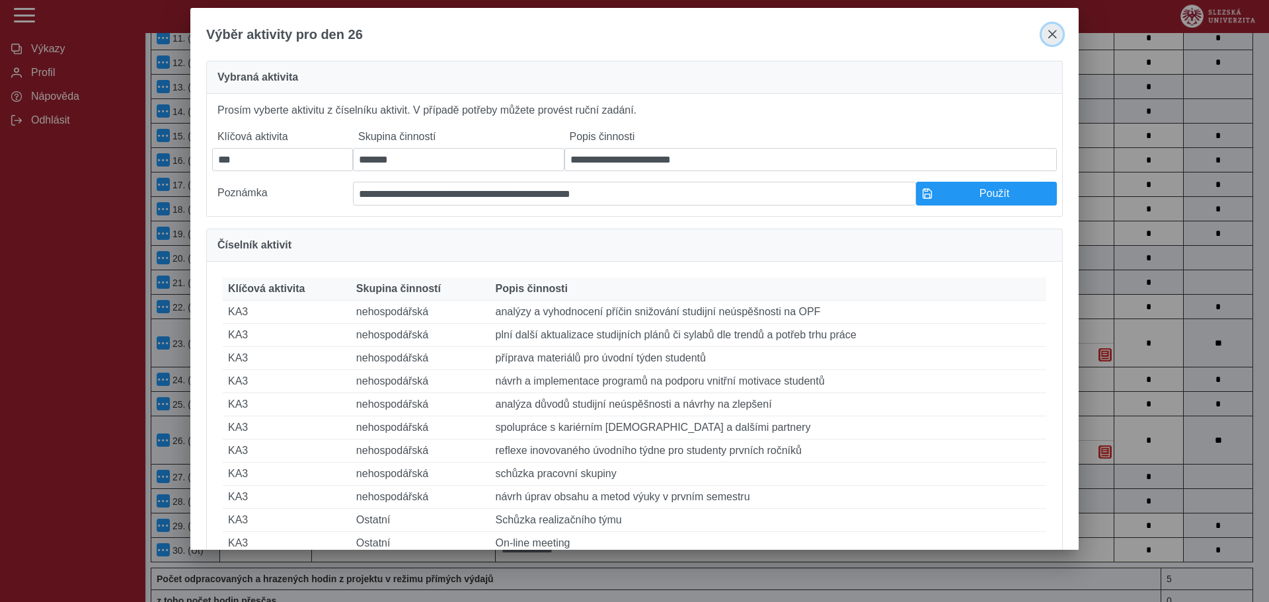
click at [1053, 32] on span "close" at bounding box center [1052, 34] width 11 height 11
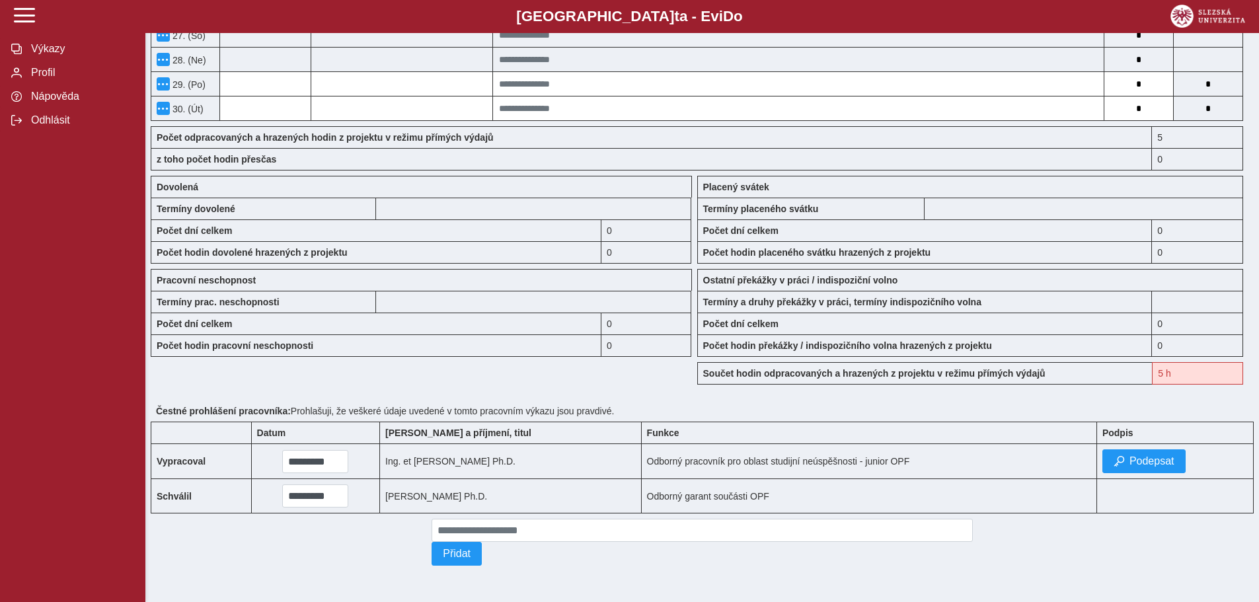
scroll to position [1041, 0]
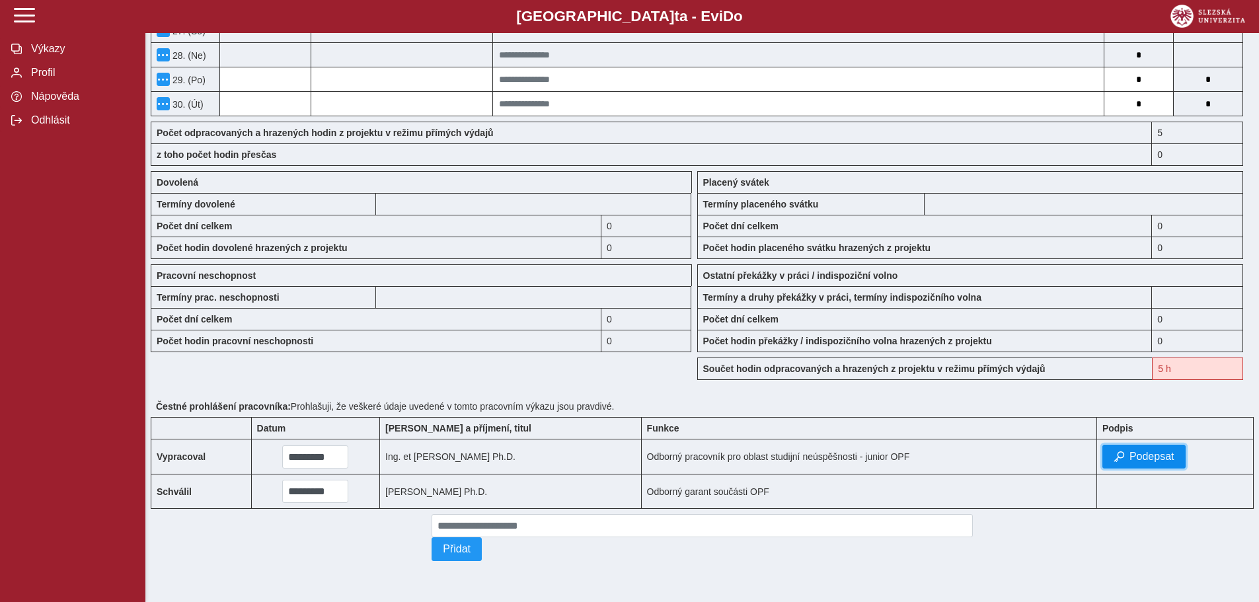
click at [1137, 454] on span "Podepsat" at bounding box center [1152, 457] width 45 height 12
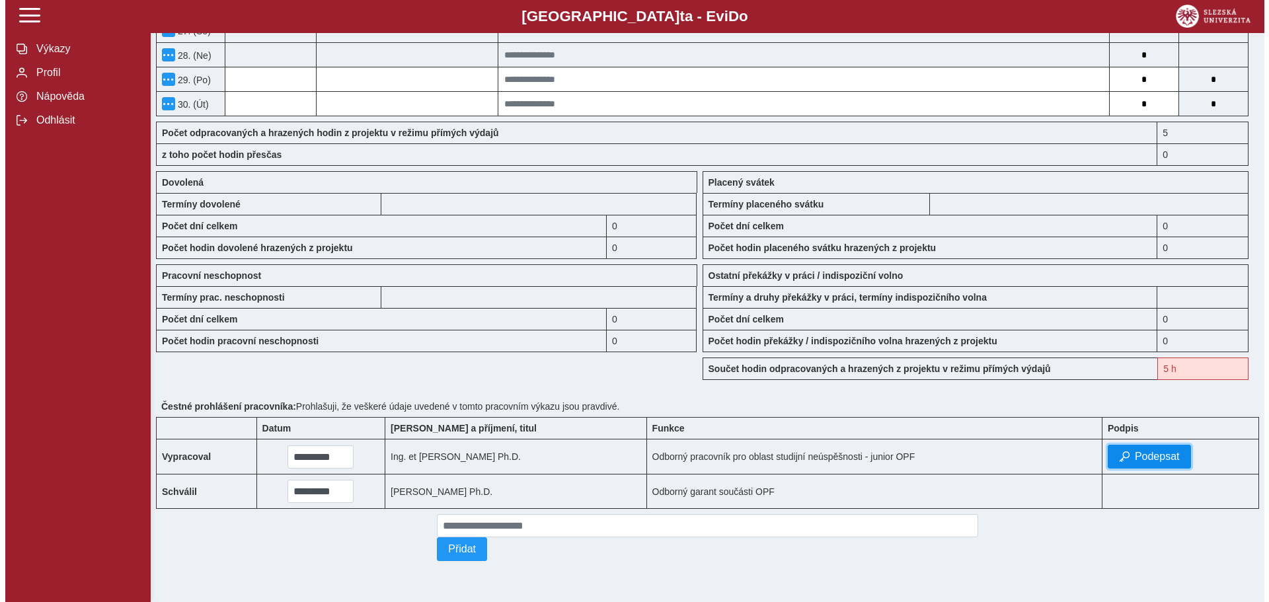
scroll to position [1030, 0]
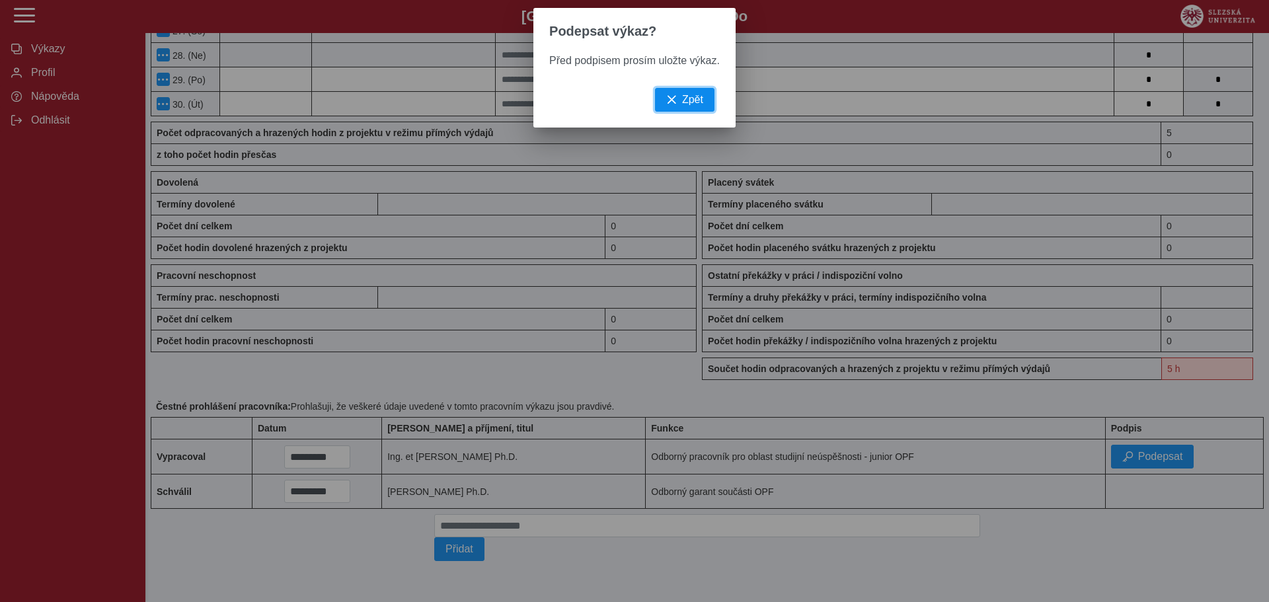
click at [686, 104] on span "Zpět" at bounding box center [692, 100] width 21 height 12
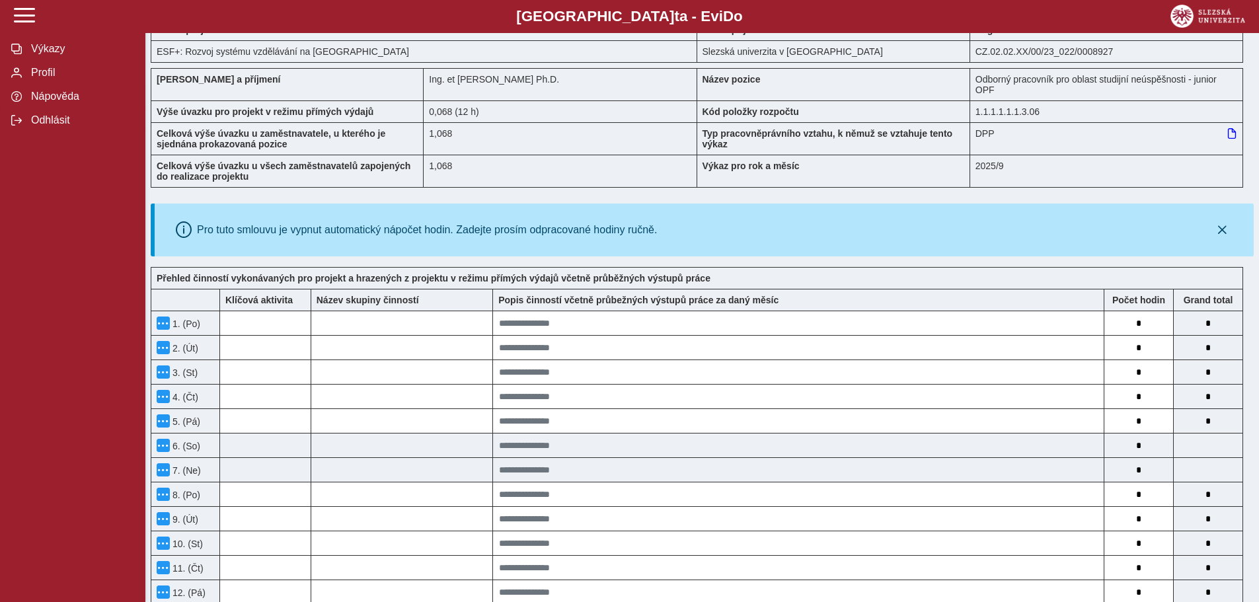
scroll to position [0, 0]
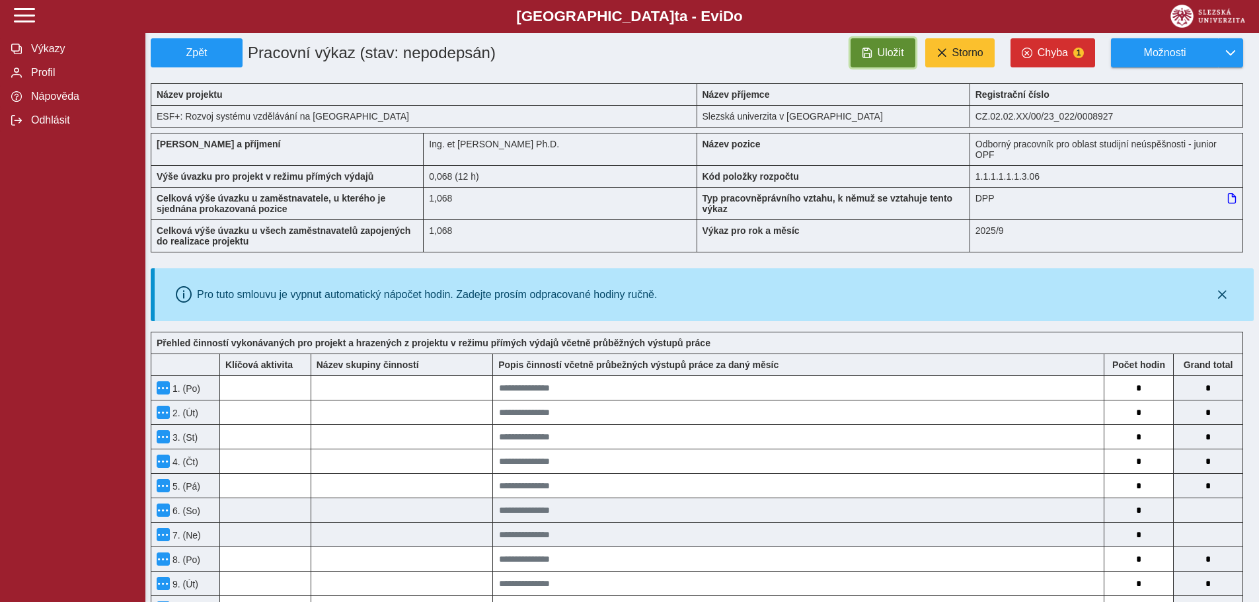
click at [878, 52] on button "Uložit" at bounding box center [883, 52] width 65 height 29
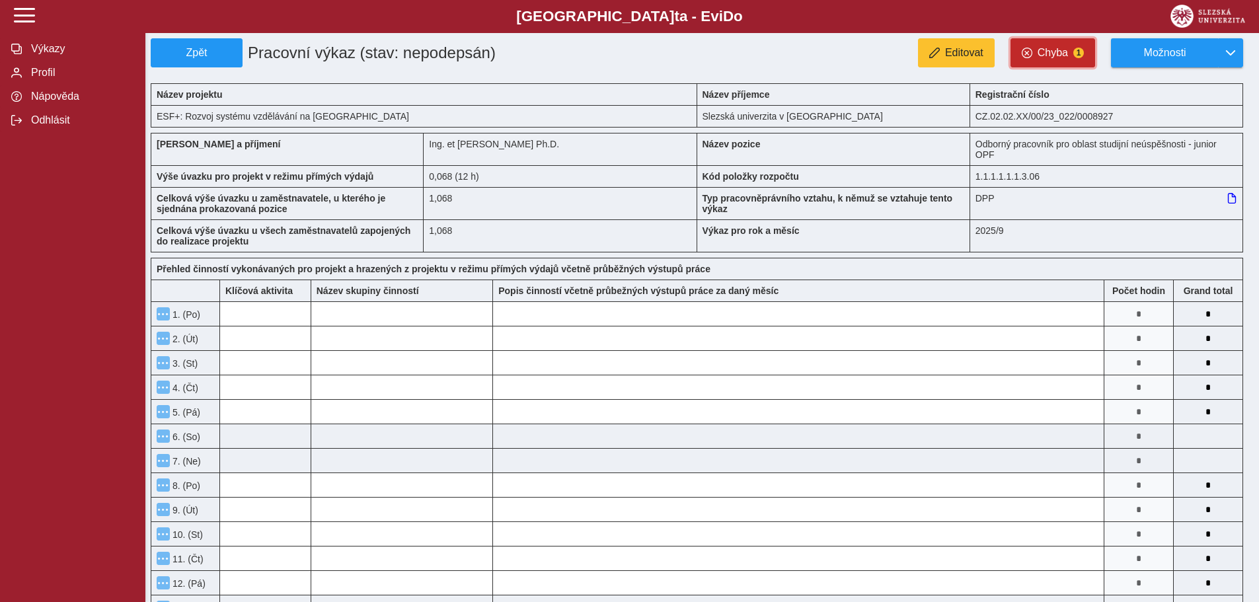
click at [1056, 56] on span "Chyba" at bounding box center [1053, 53] width 30 height 12
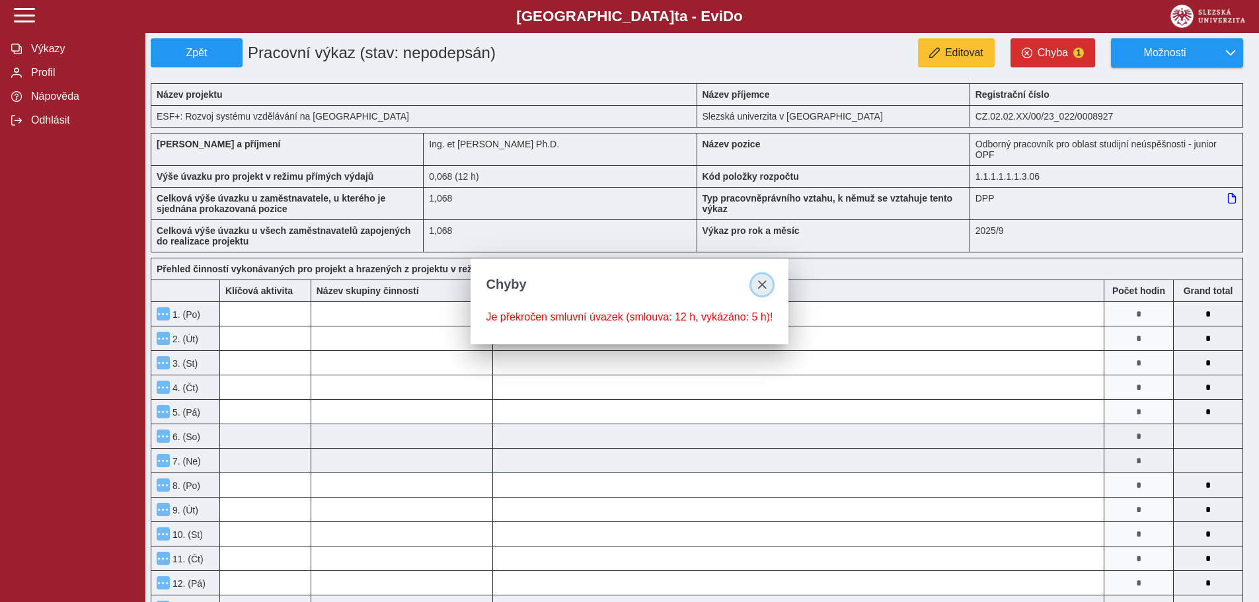
click at [761, 282] on span "close" at bounding box center [762, 285] width 11 height 11
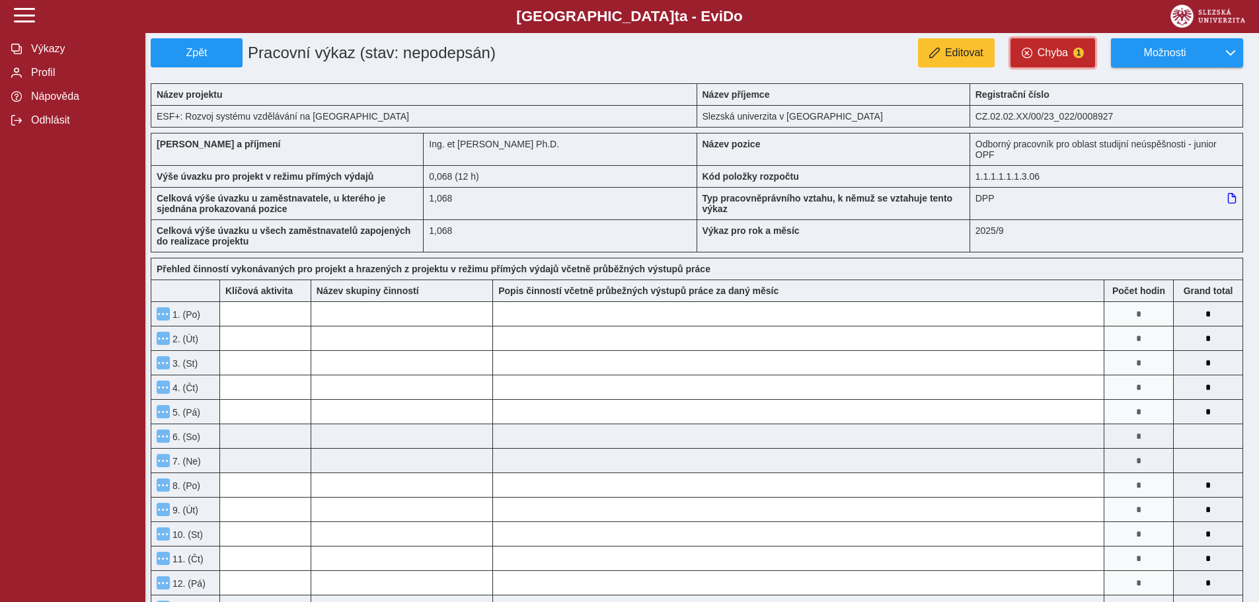
click at [1050, 50] on span "Chyba" at bounding box center [1053, 53] width 30 height 12
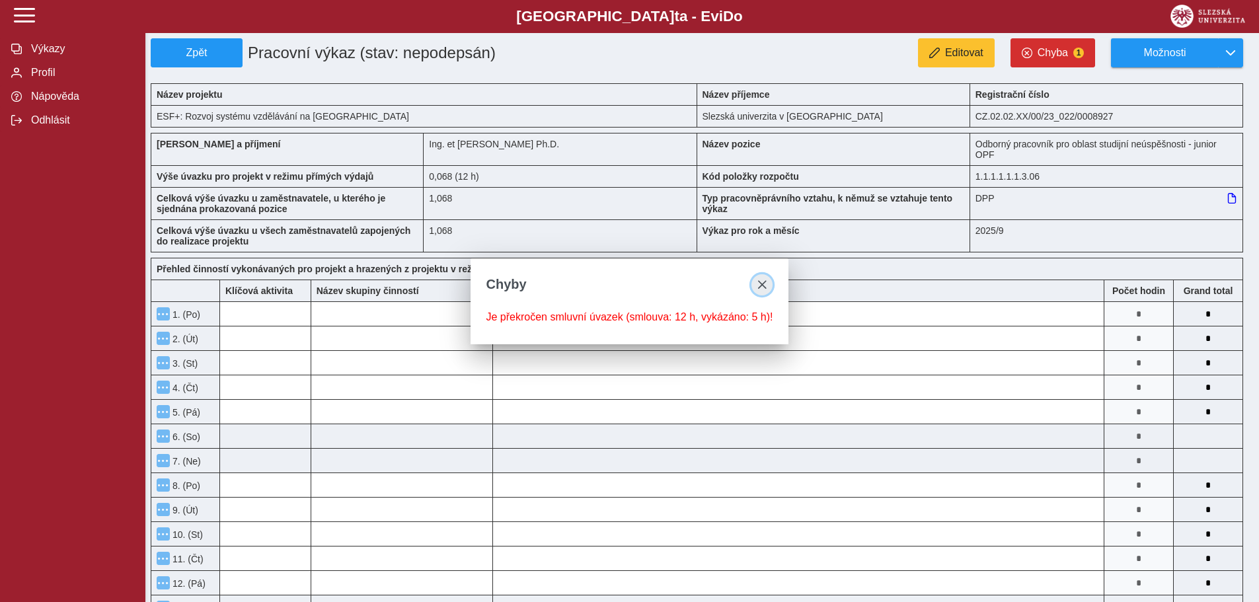
click at [765, 280] on button "close" at bounding box center [761, 284] width 21 height 21
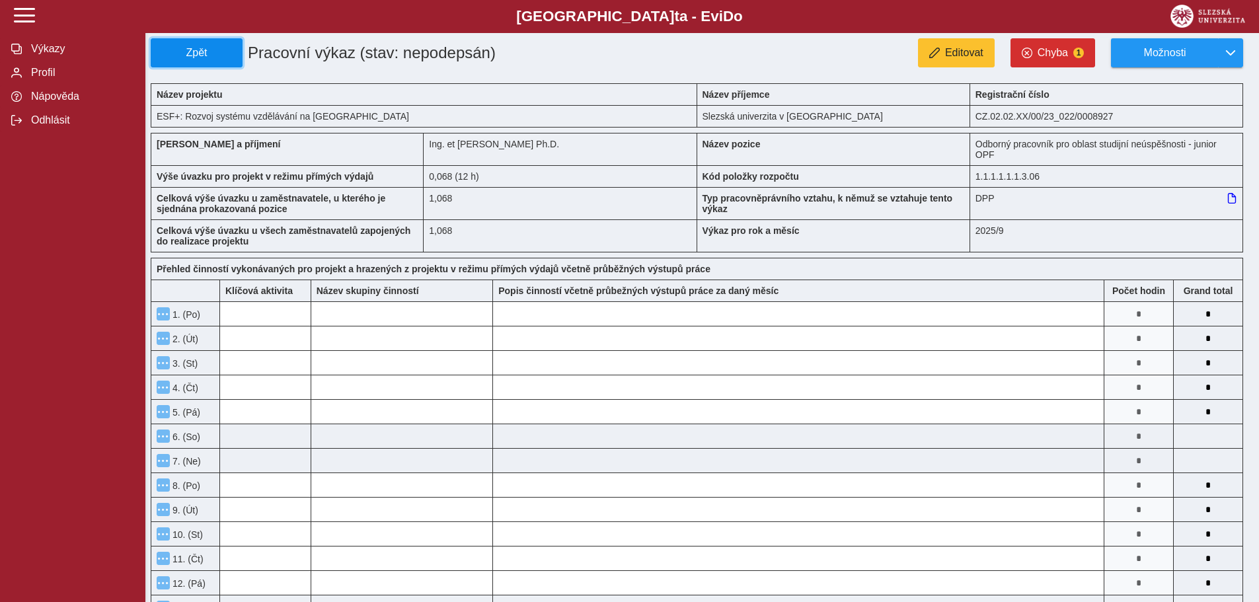
click at [186, 50] on span "Zpět" at bounding box center [197, 53] width 80 height 12
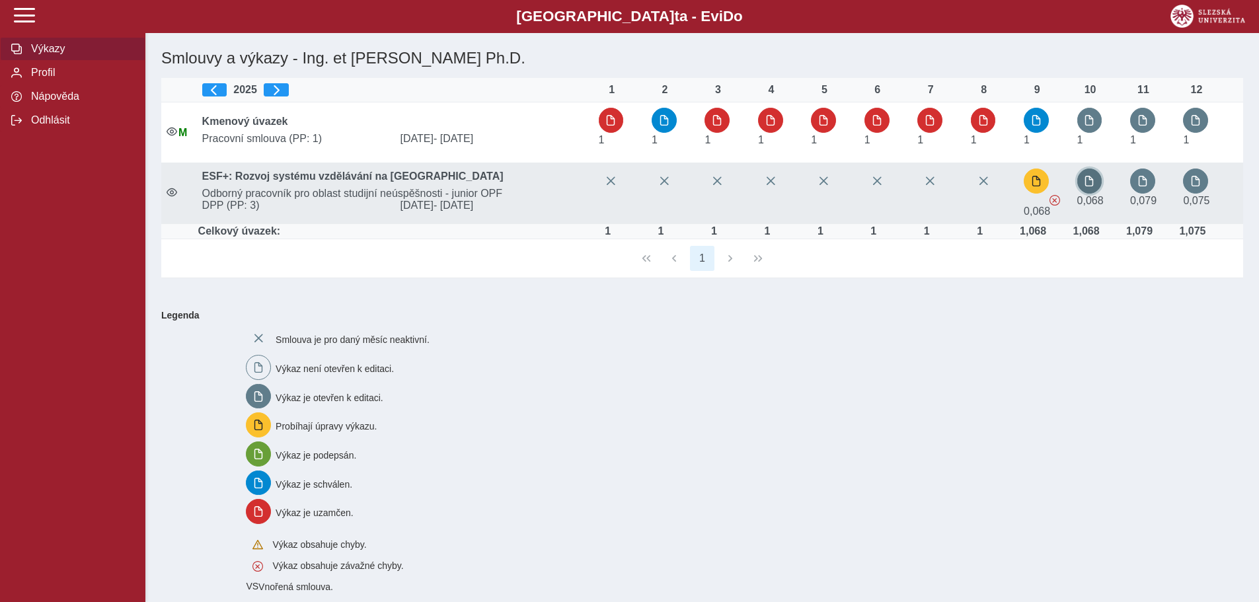
click at [1089, 189] on button "button" at bounding box center [1089, 181] width 25 height 25
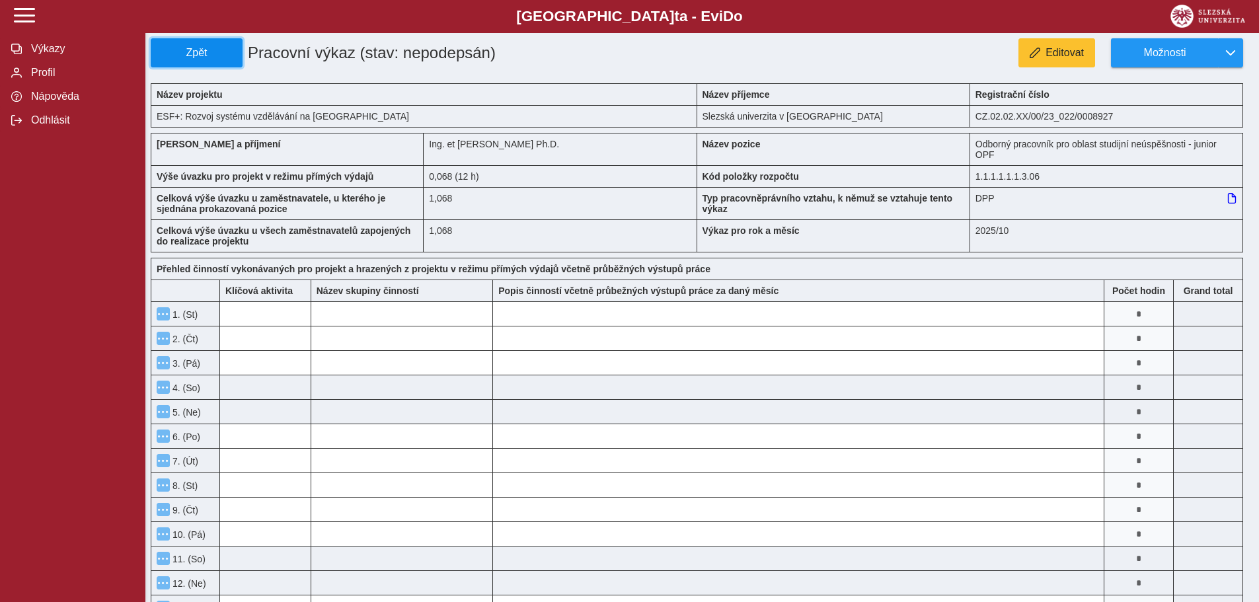
click at [216, 63] on button "Zpět" at bounding box center [197, 52] width 92 height 29
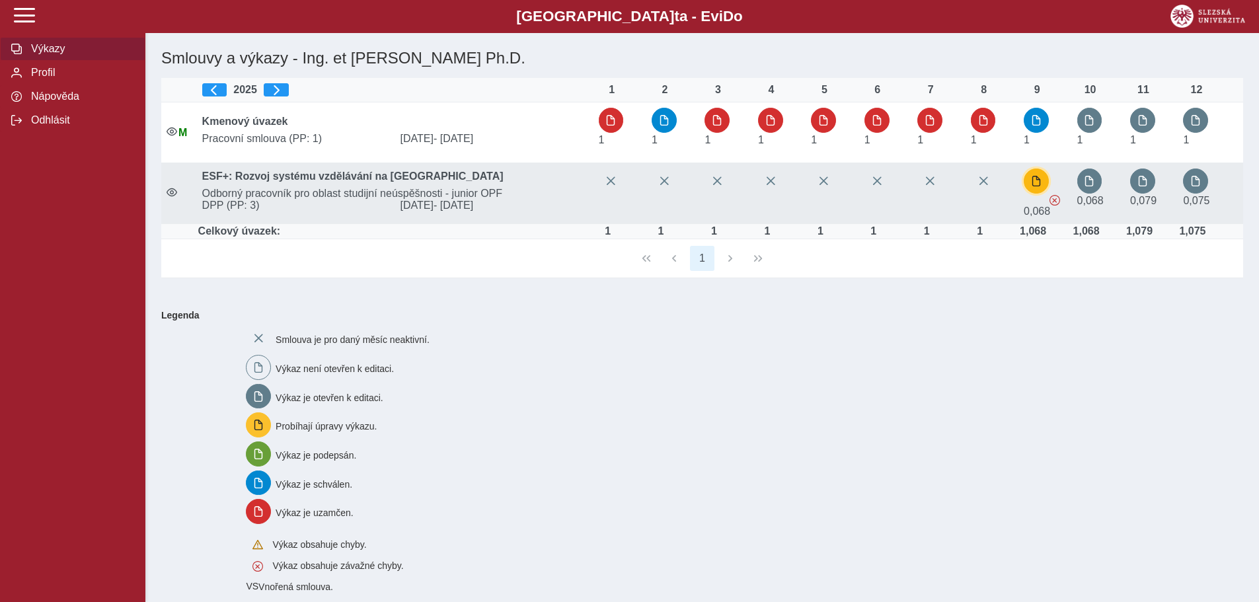
click at [1040, 178] on span "button" at bounding box center [1036, 181] width 11 height 11
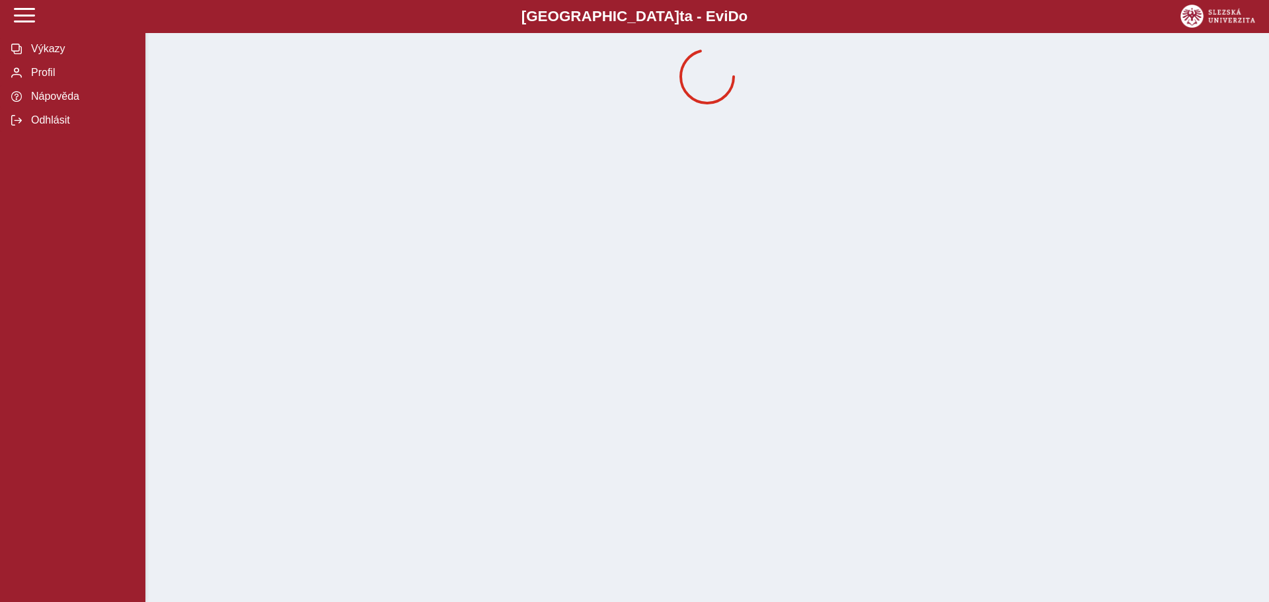
click at [625, 100] on div at bounding box center [707, 77] width 1102 height 66
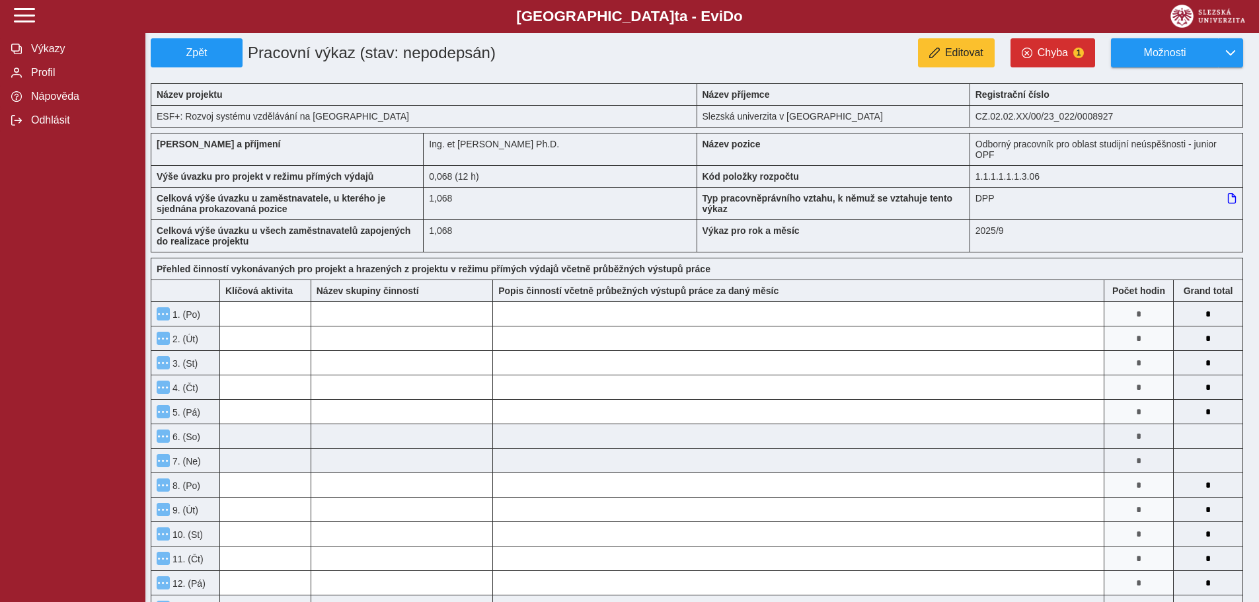
click at [1230, 197] on icon at bounding box center [1232, 198] width 11 height 11
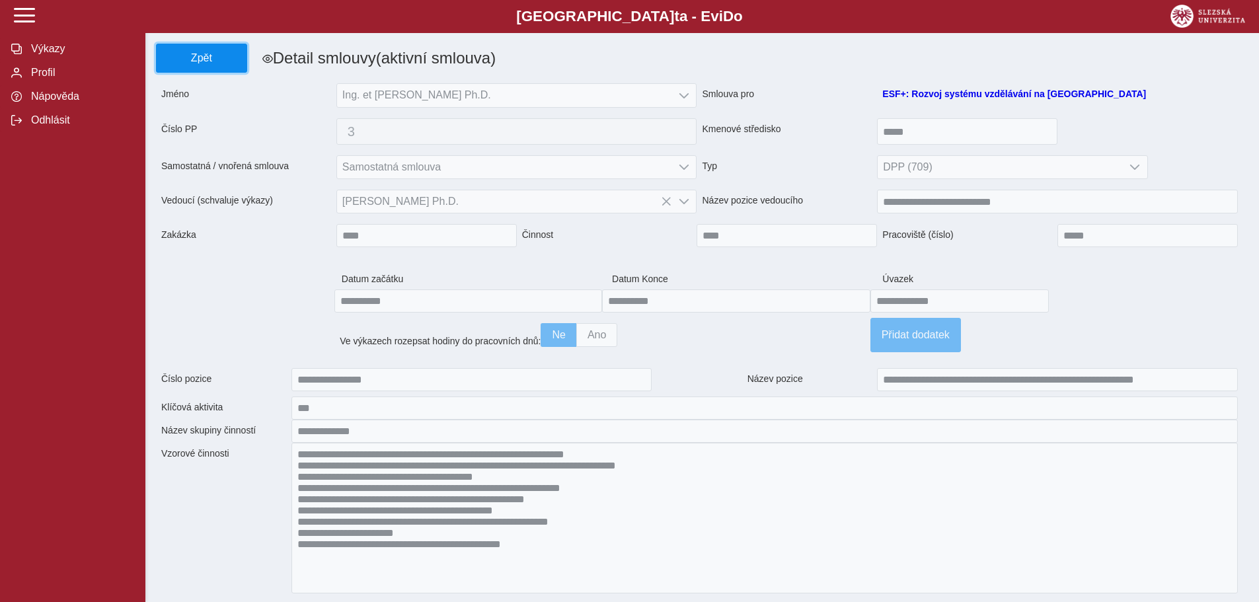
click at [193, 63] on span "Zpět" at bounding box center [201, 58] width 79 height 12
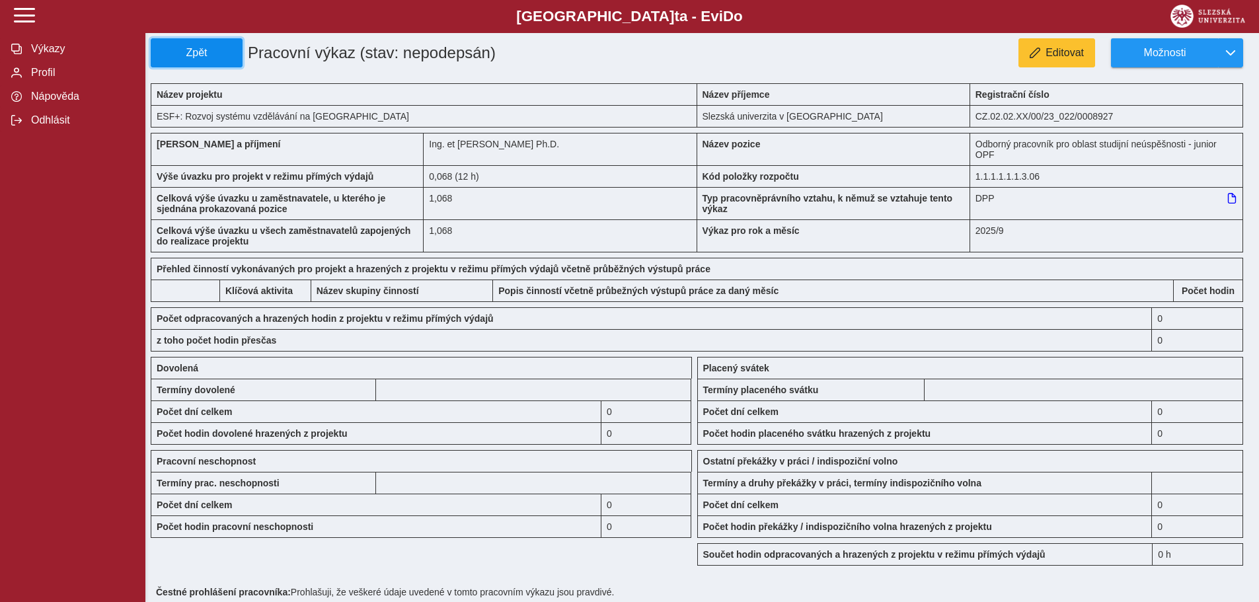
click at [201, 59] on span "Zpět" at bounding box center [197, 53] width 80 height 12
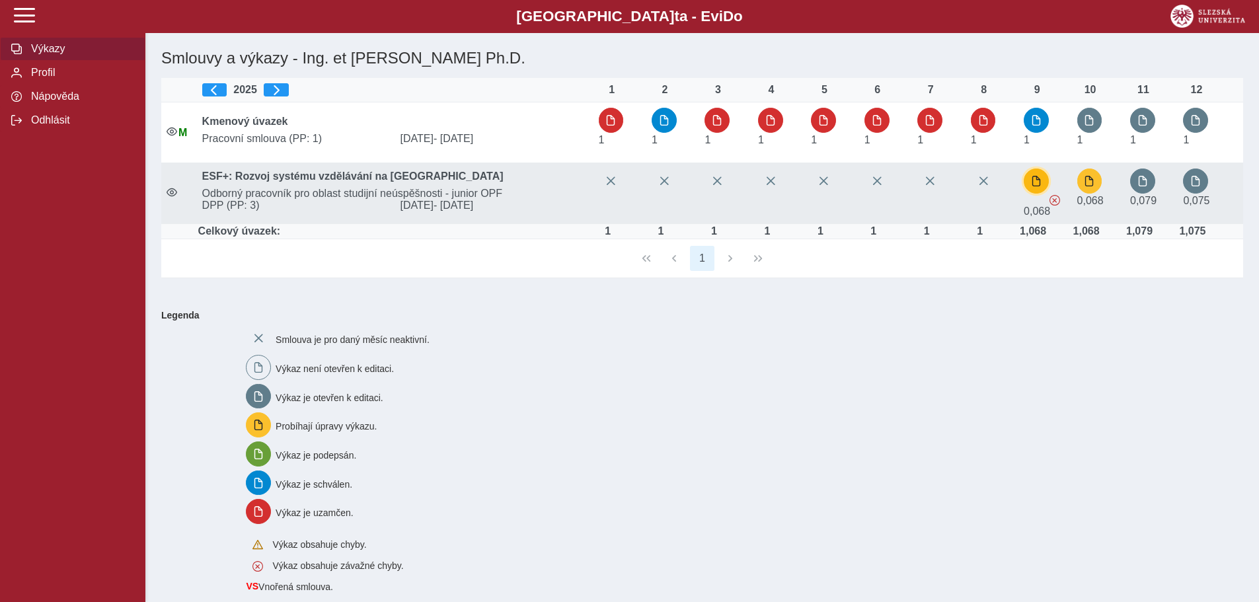
click at [1035, 180] on span "button" at bounding box center [1036, 181] width 11 height 11
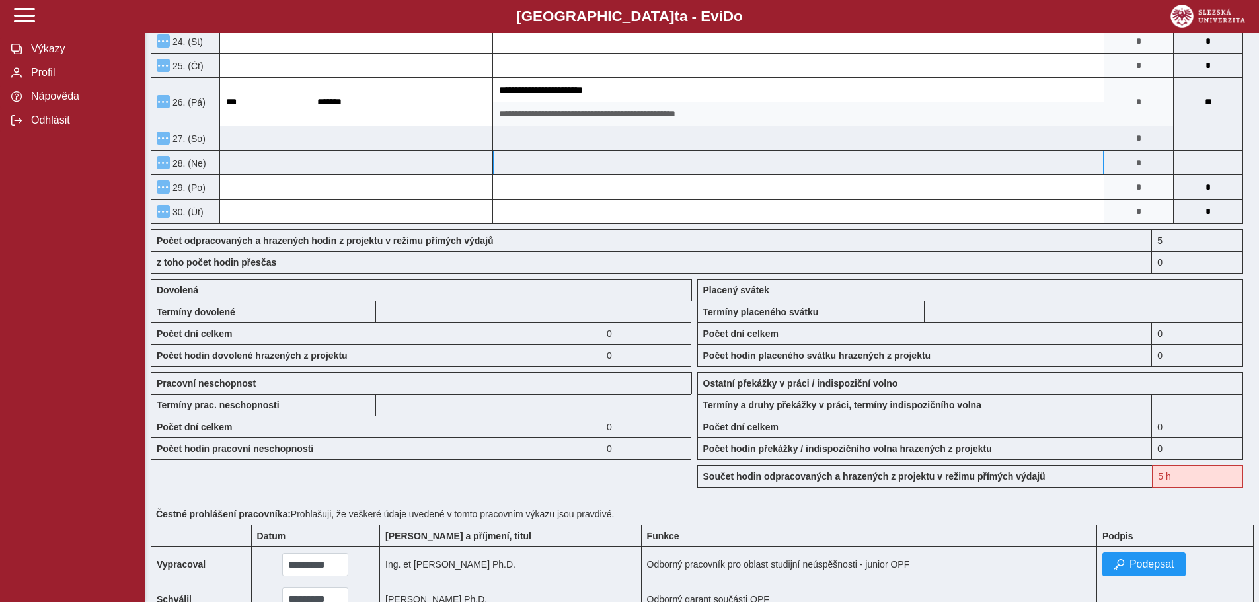
scroll to position [967, 0]
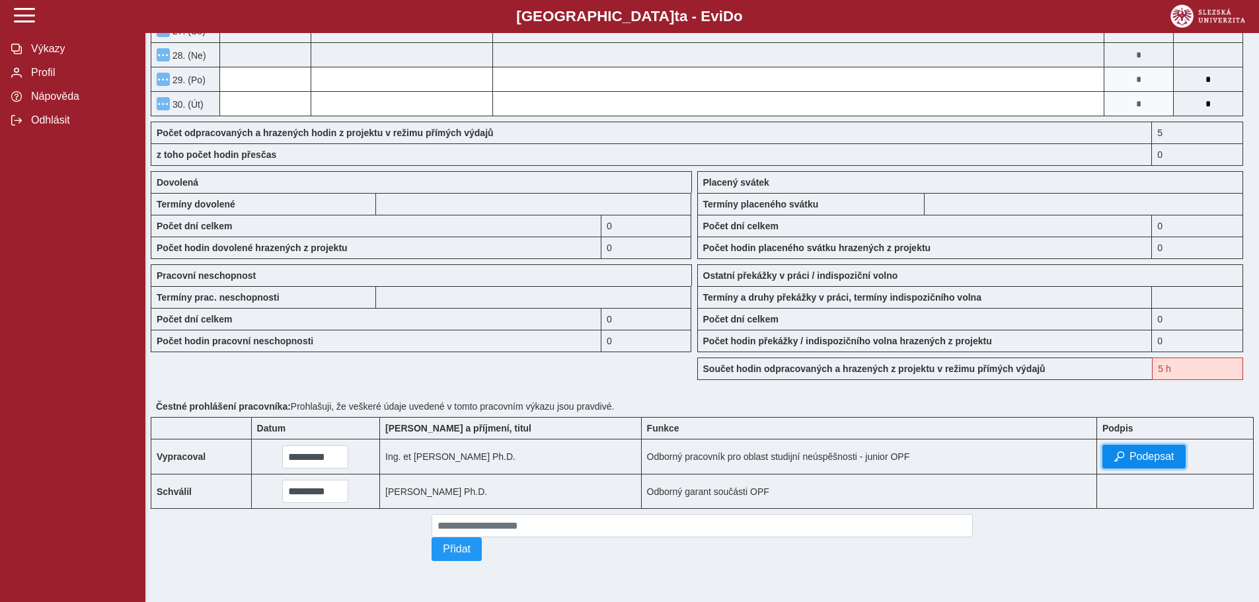
click at [1140, 457] on span "Podepsat" at bounding box center [1152, 457] width 45 height 12
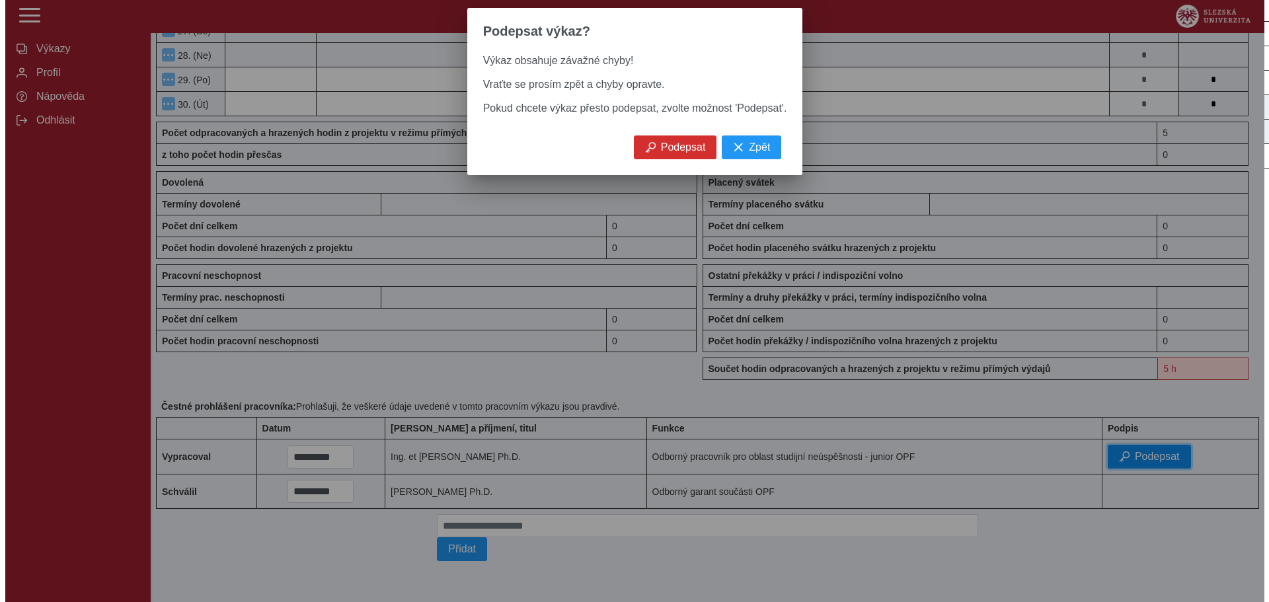
scroll to position [956, 0]
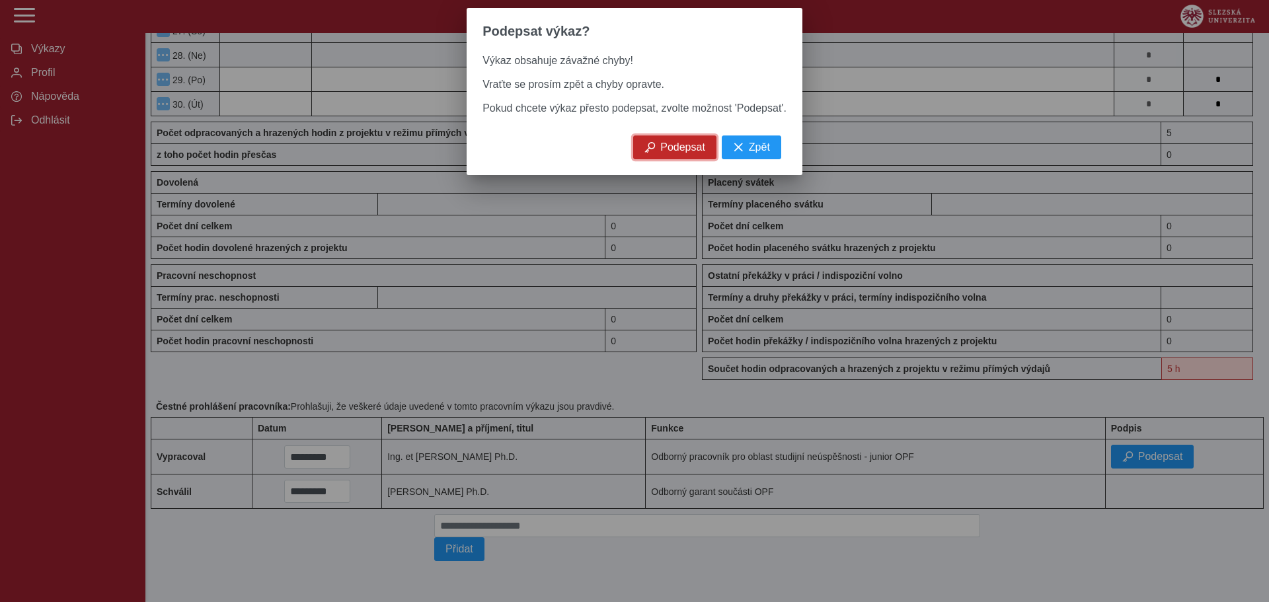
click at [663, 153] on span "Podepsat" at bounding box center [682, 147] width 45 height 12
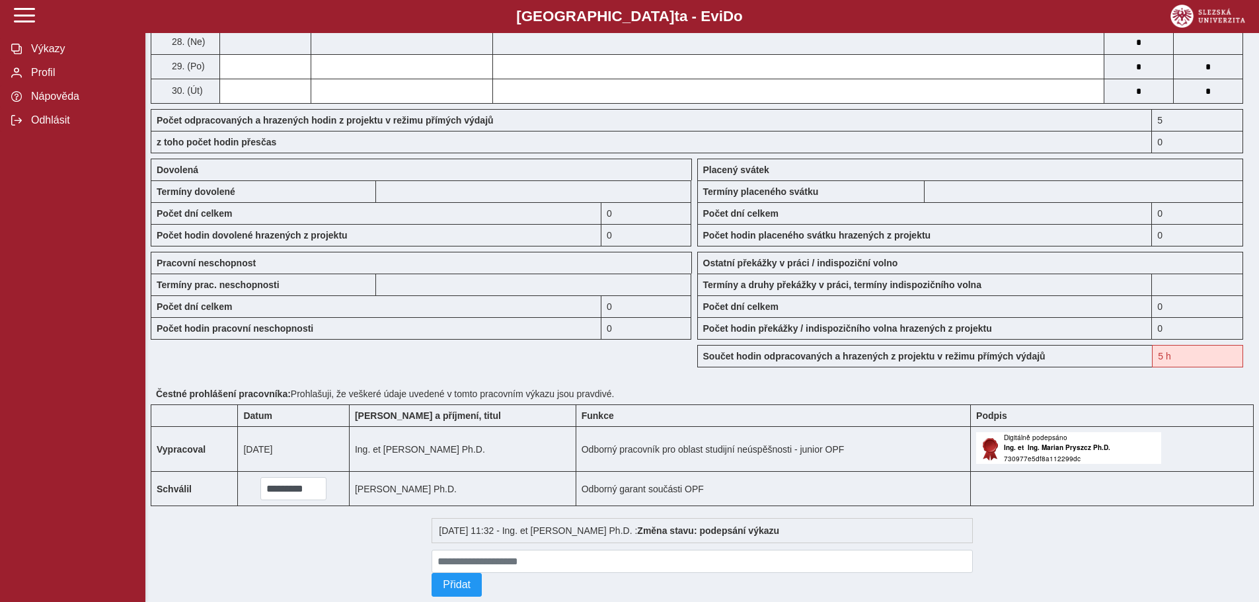
scroll to position [1013, 0]
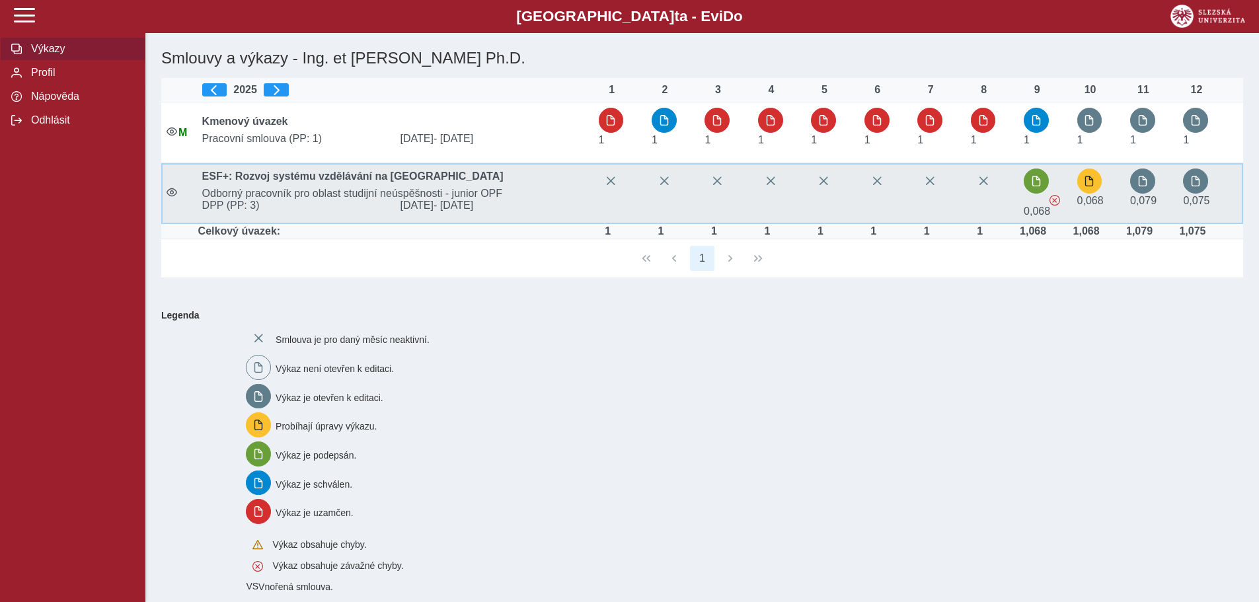
click at [377, 192] on span "Odborný pracovník pro oblast studijní neúspěšnosti - junior OPF" at bounding box center [395, 194] width 397 height 12
click at [261, 200] on span "Odborný pracovník pro oblast studijní neúspěšnosti - junior OPF" at bounding box center [395, 194] width 397 height 12
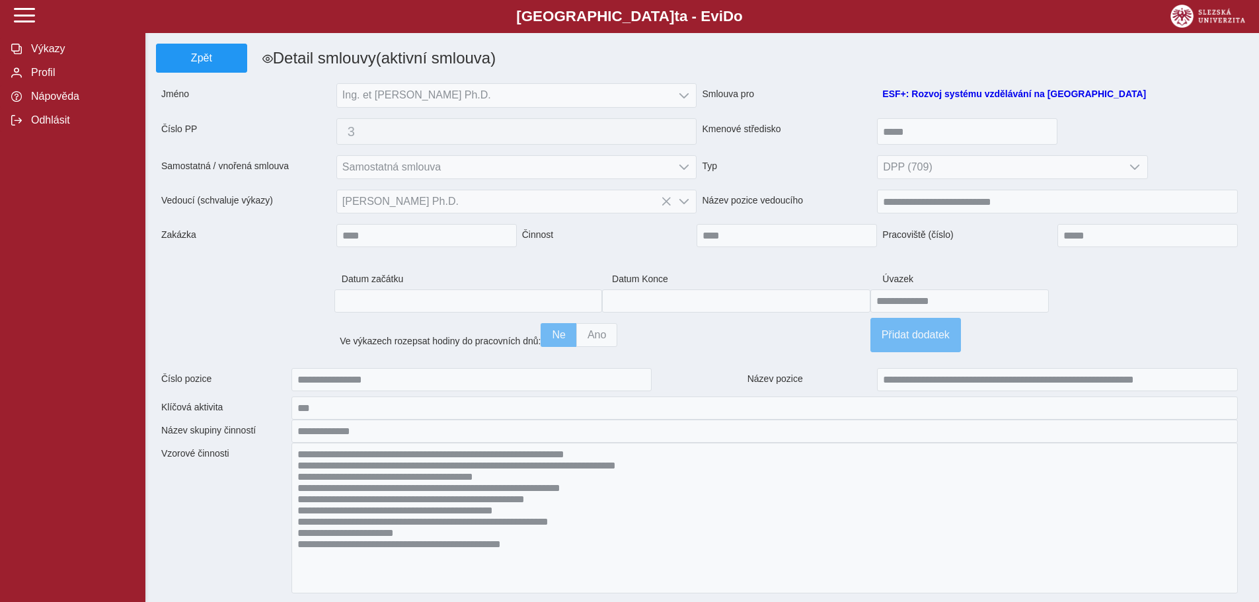
type input "**********"
click at [947, 91] on b "ESF+: Rozvoj systému vzdělávání na [GEOGRAPHIC_DATA]" at bounding box center [1014, 94] width 264 height 11
